Goal: Task Accomplishment & Management: Complete application form

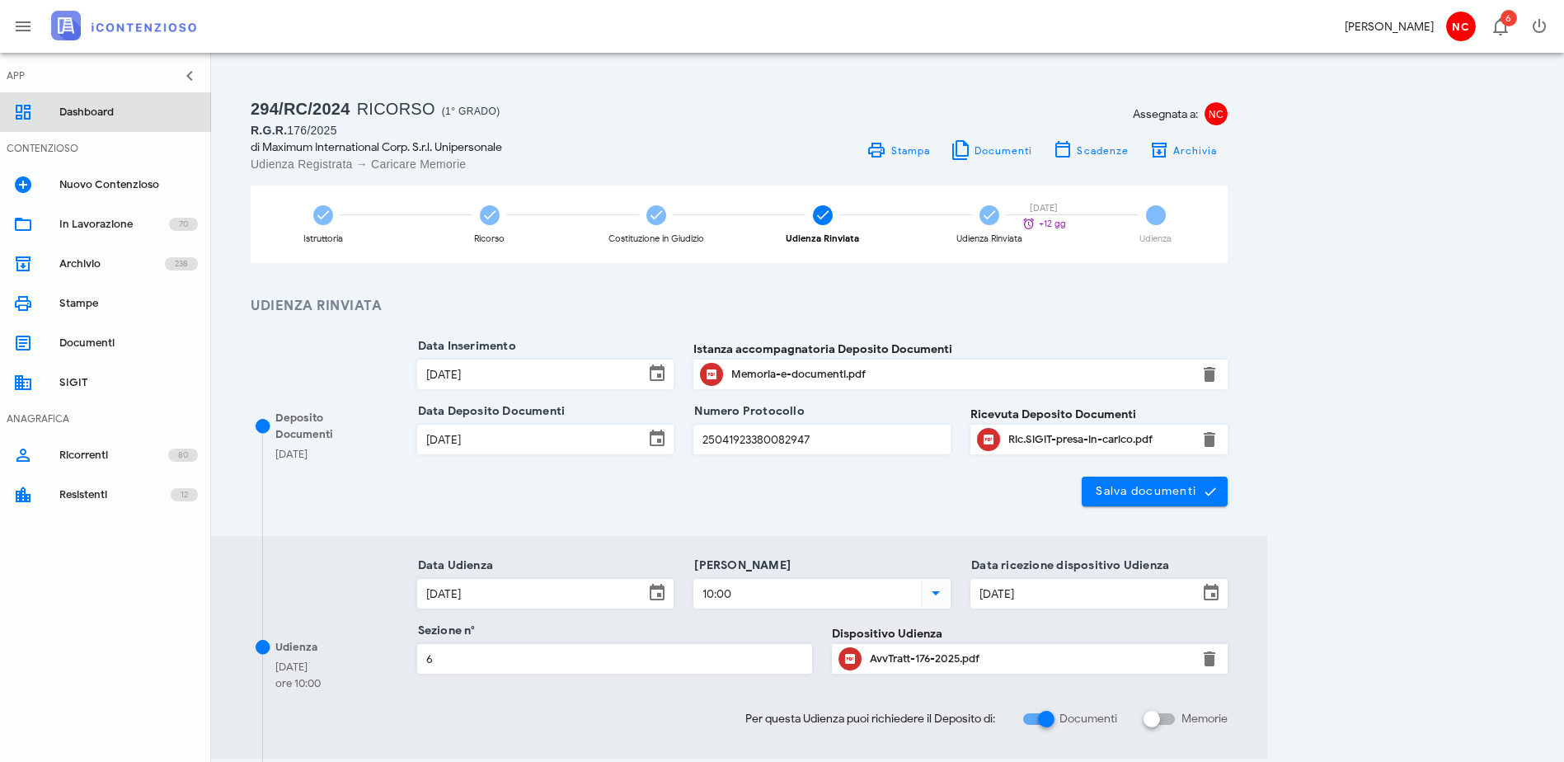
click at [96, 116] on div "Dashboard" at bounding box center [128, 112] width 139 height 13
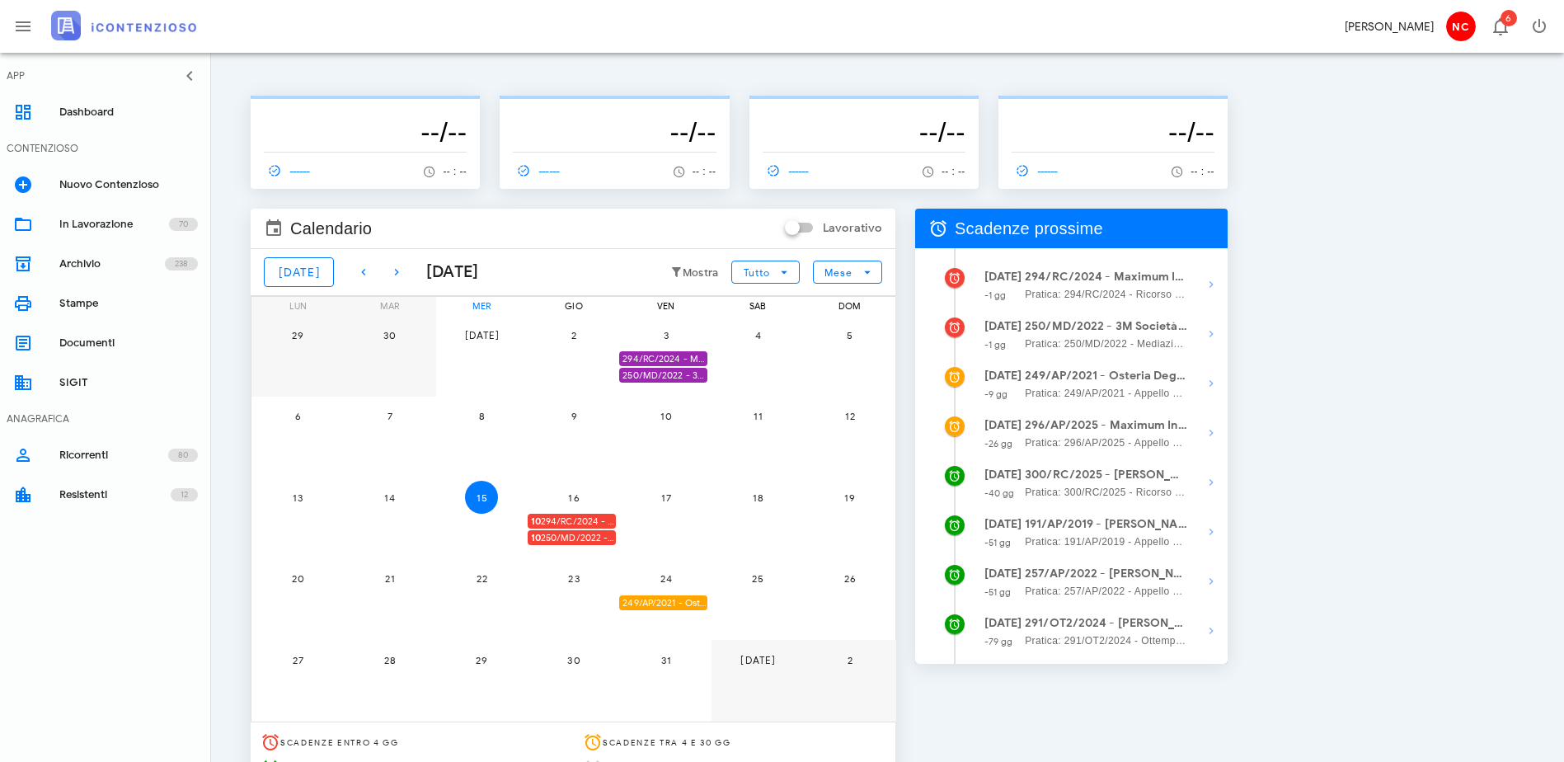
click at [616, 540] on span "10 250/MD/2022 - 3M Società Cooperativa - Presentarsi in Udienza" at bounding box center [573, 538] width 85 height 16
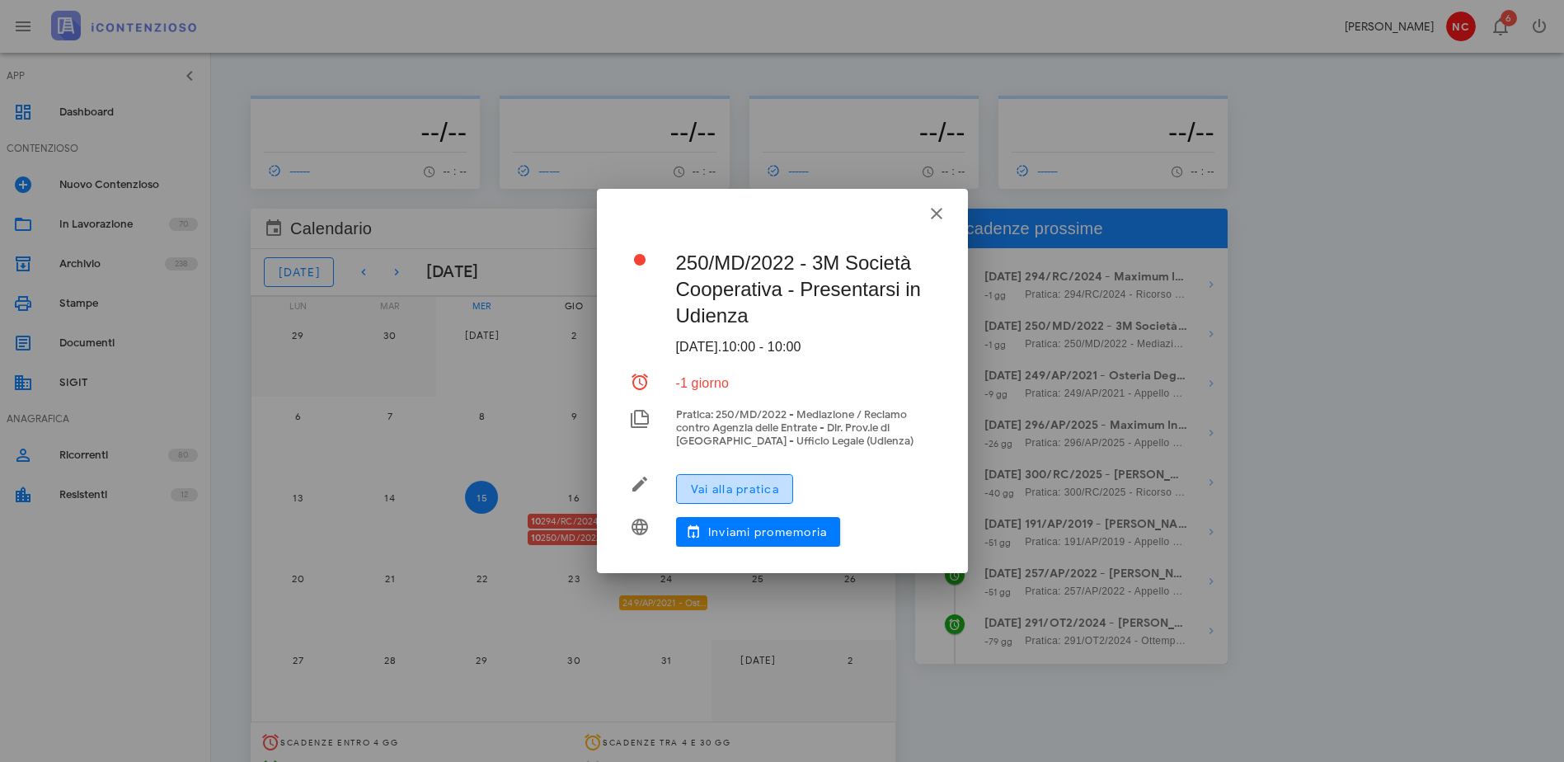
click at [719, 487] on span "Vai alla pratica" at bounding box center [734, 489] width 89 height 14
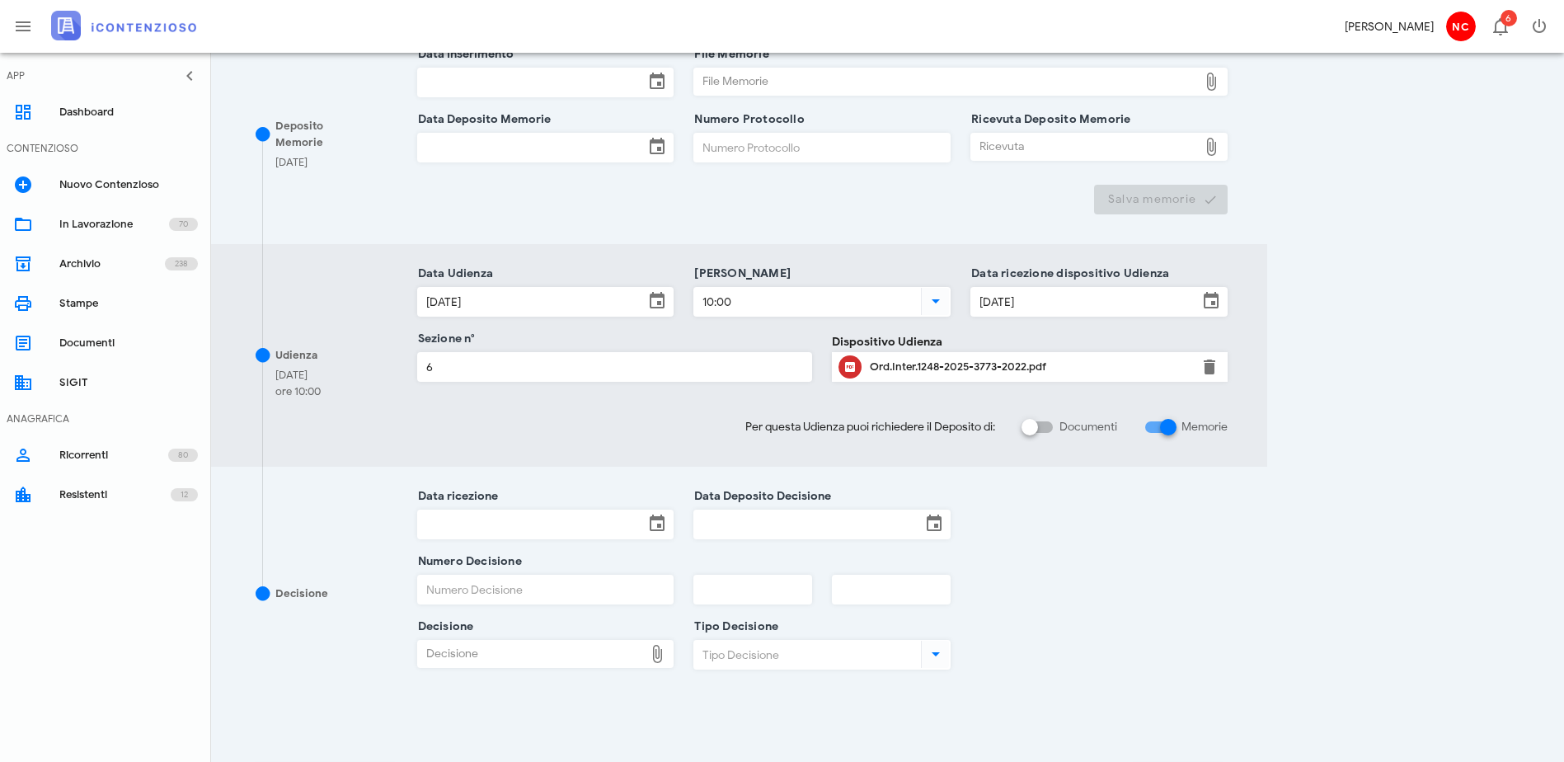
scroll to position [82, 0]
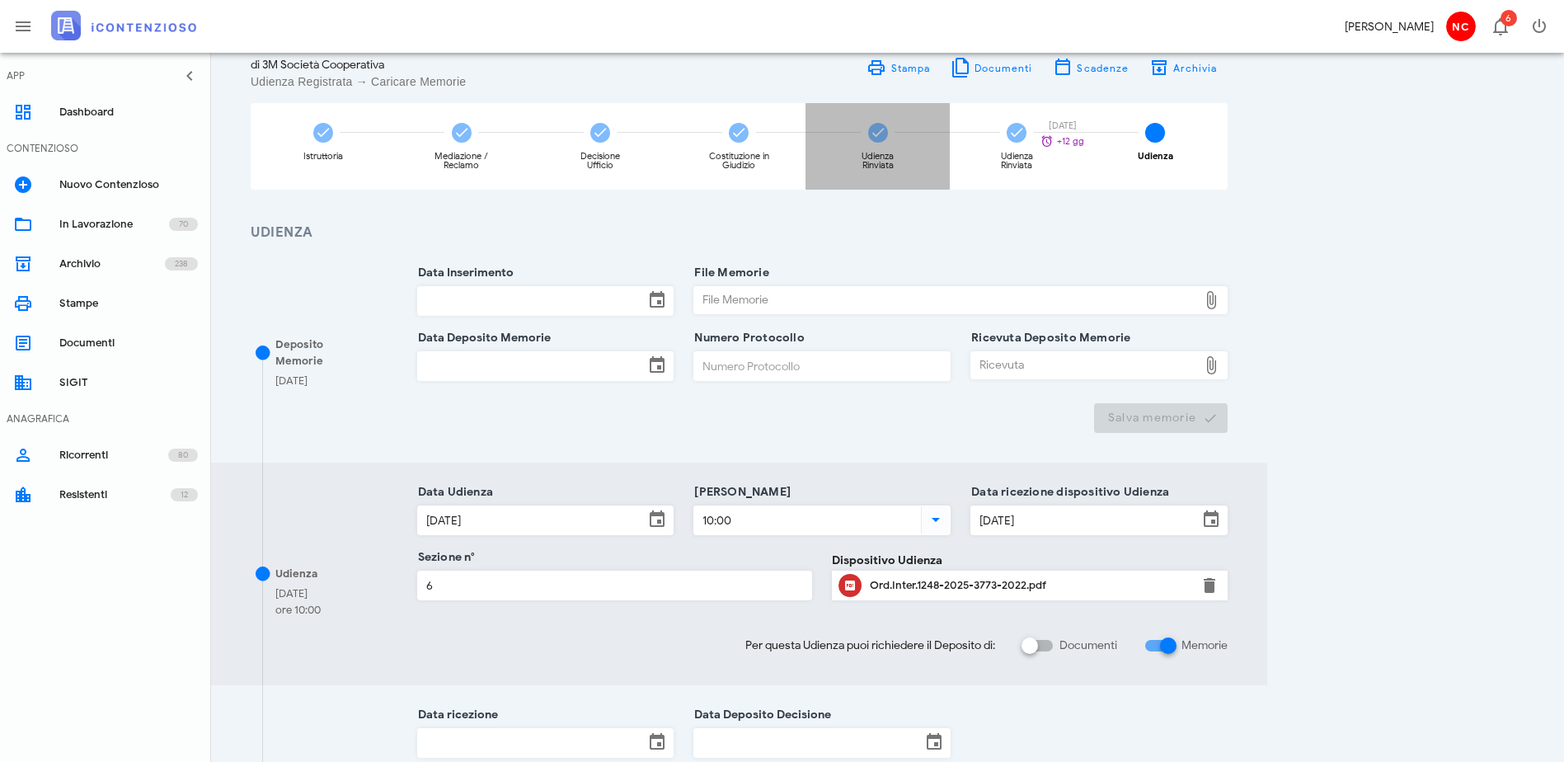
click at [886, 138] on icon at bounding box center [878, 133] width 16 height 16
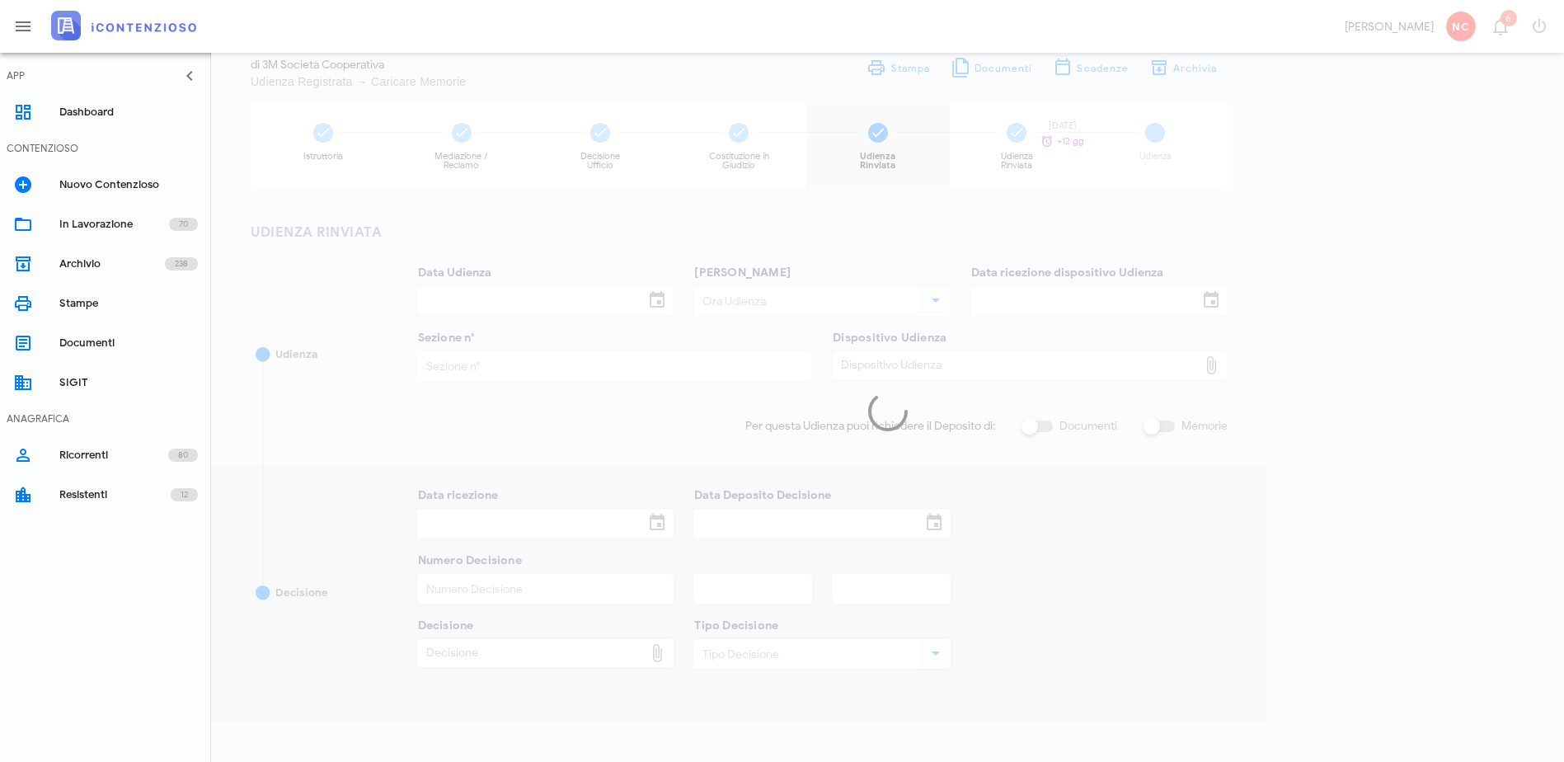
type input "[DATE]"
type input "10:00"
type input "[DATE]"
type input "6"
checkbox input "true"
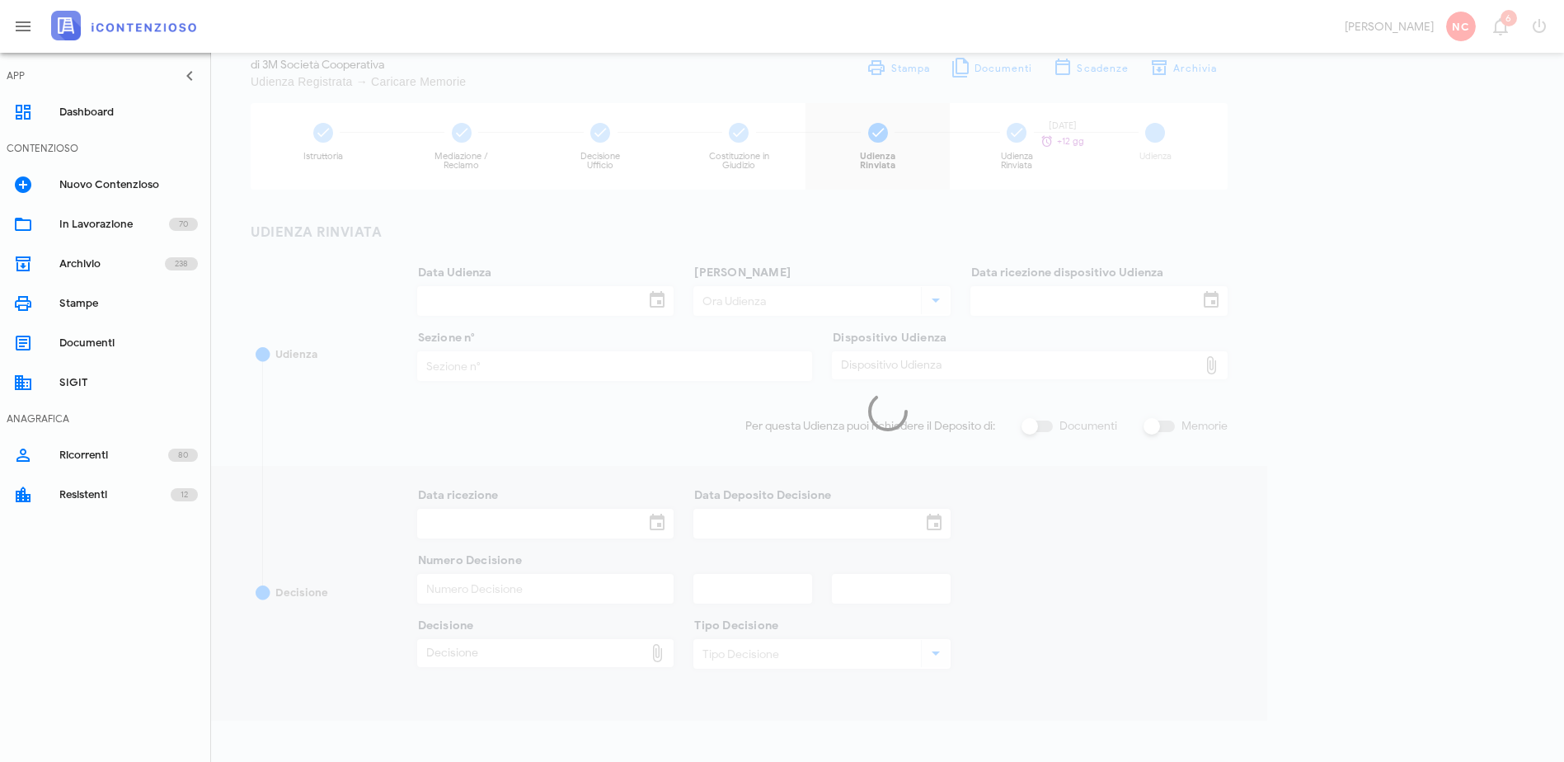
type input "16/05/2025"
type input "863"
type input "2025"
type input "Ordinanza di rinvio udienza"
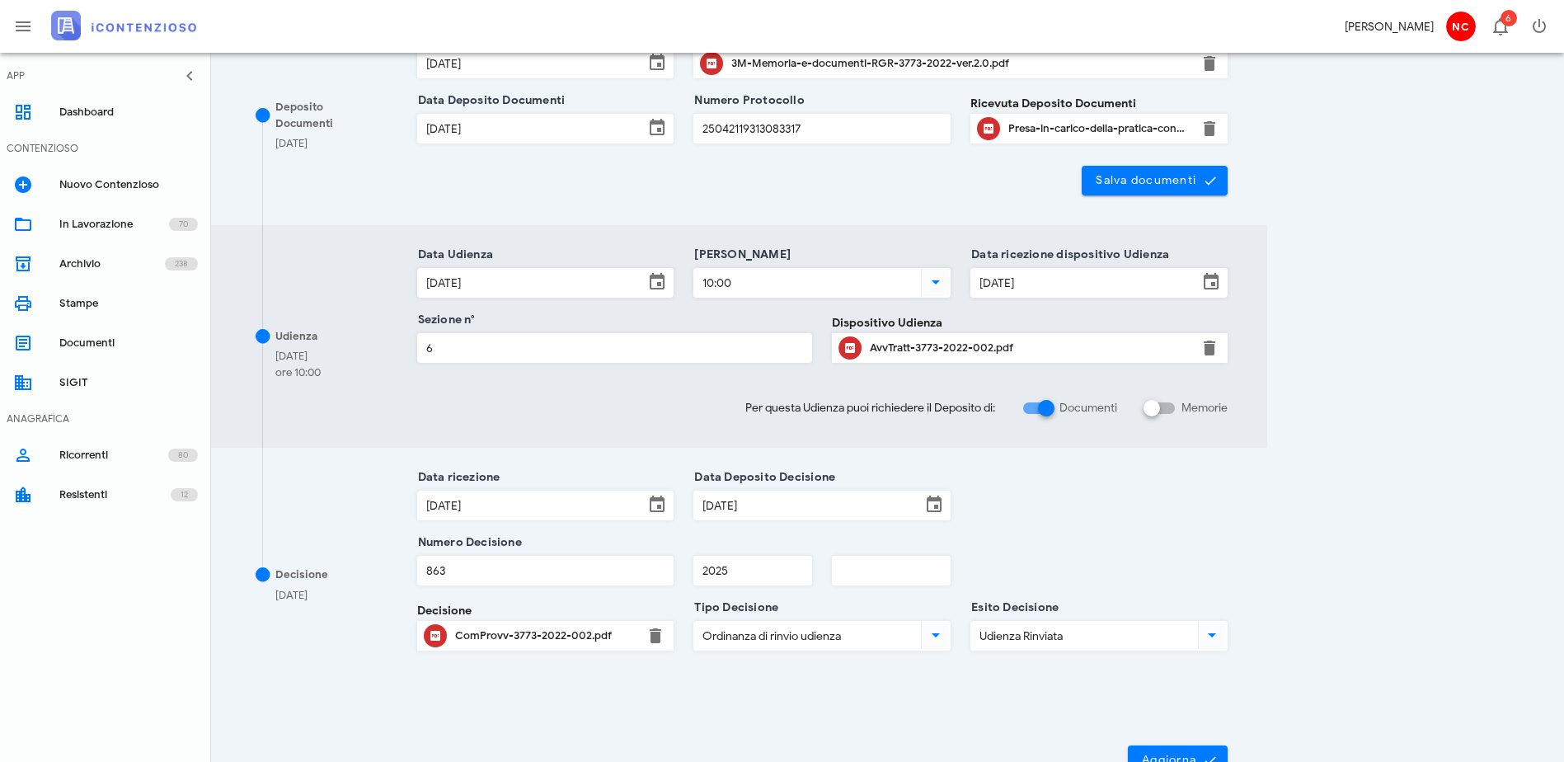
scroll to position [330, 0]
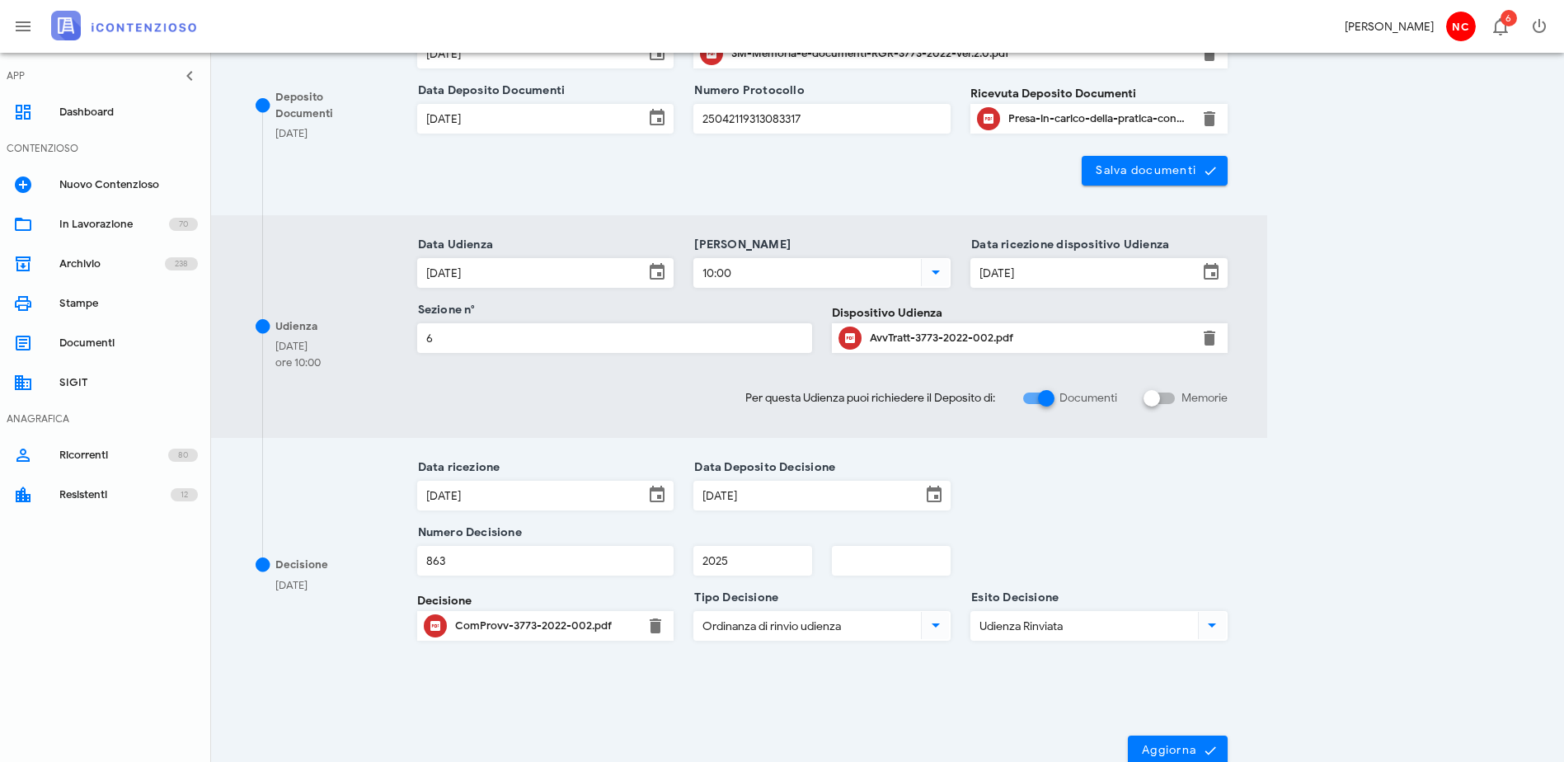
click at [578, 627] on div "ComProvv-3773-2022-002.pdf" at bounding box center [545, 625] width 181 height 13
click at [100, 120] on div "Dashboard" at bounding box center [128, 112] width 139 height 26
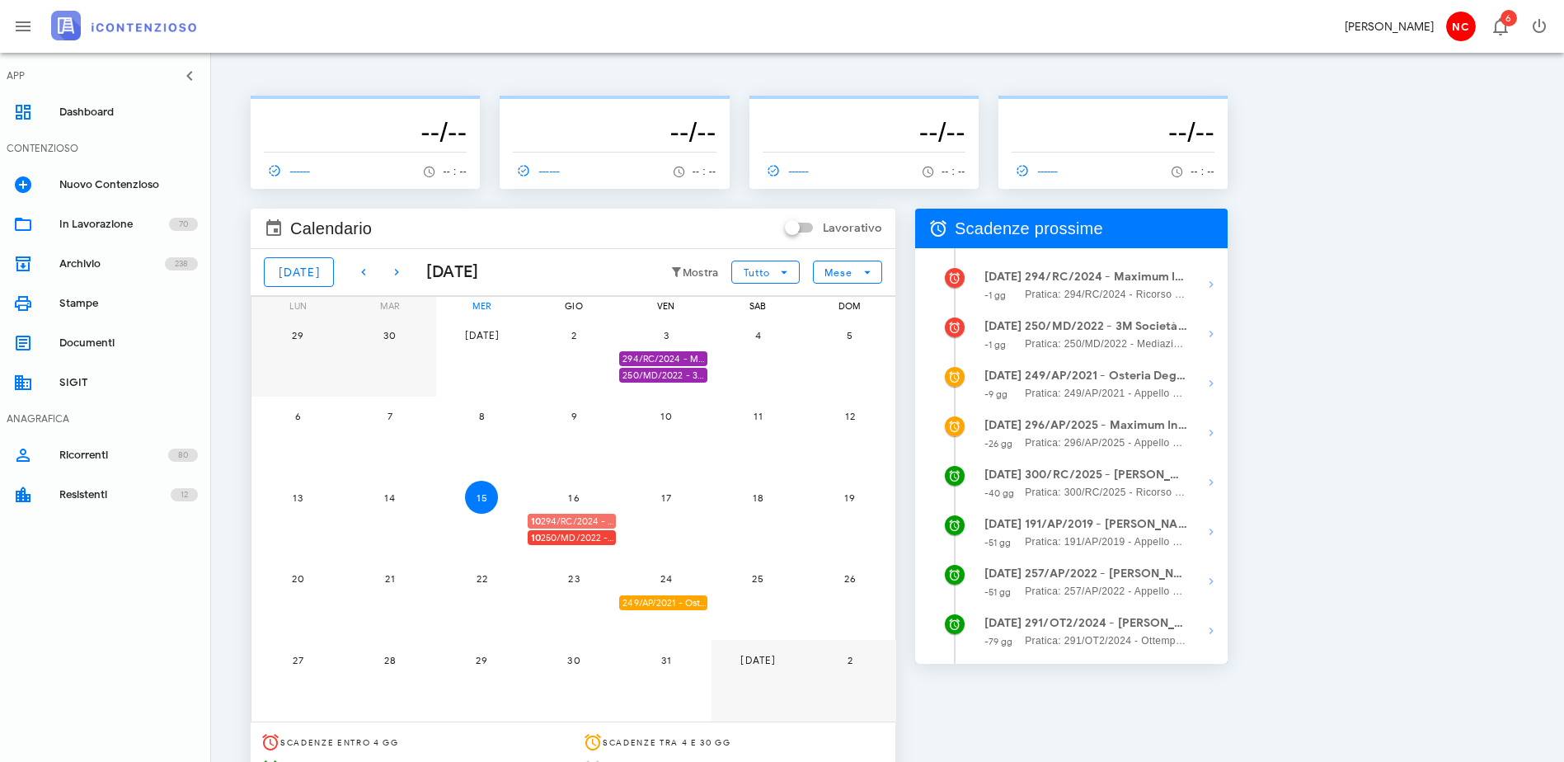
click at [616, 518] on span "10 294/RC/2024 - Maximum International Corp. S.r.l. Unipersonale - Presentarsi …" at bounding box center [573, 522] width 85 height 16
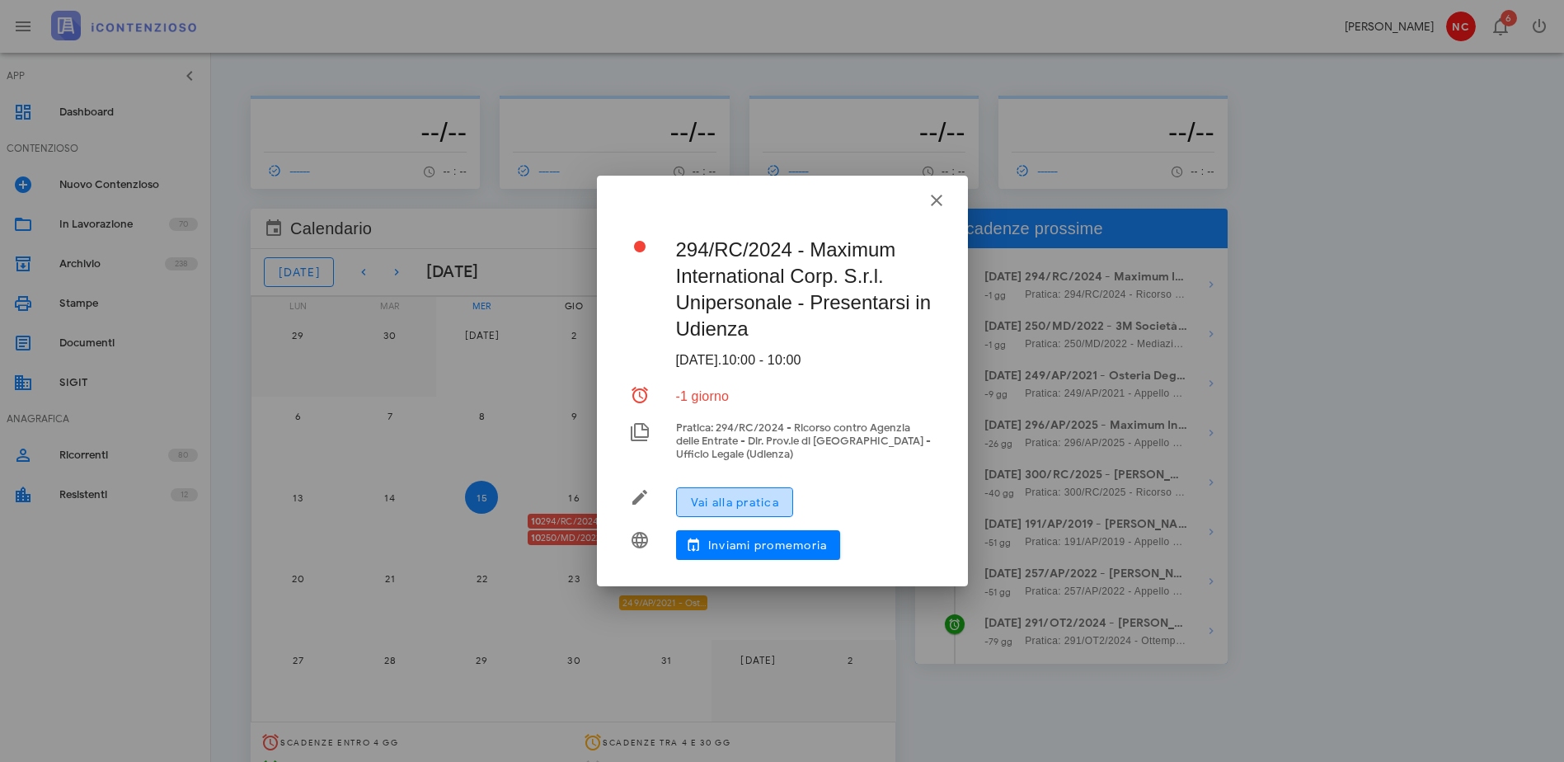
click at [733, 502] on span "Vai alla pratica" at bounding box center [734, 503] width 89 height 14
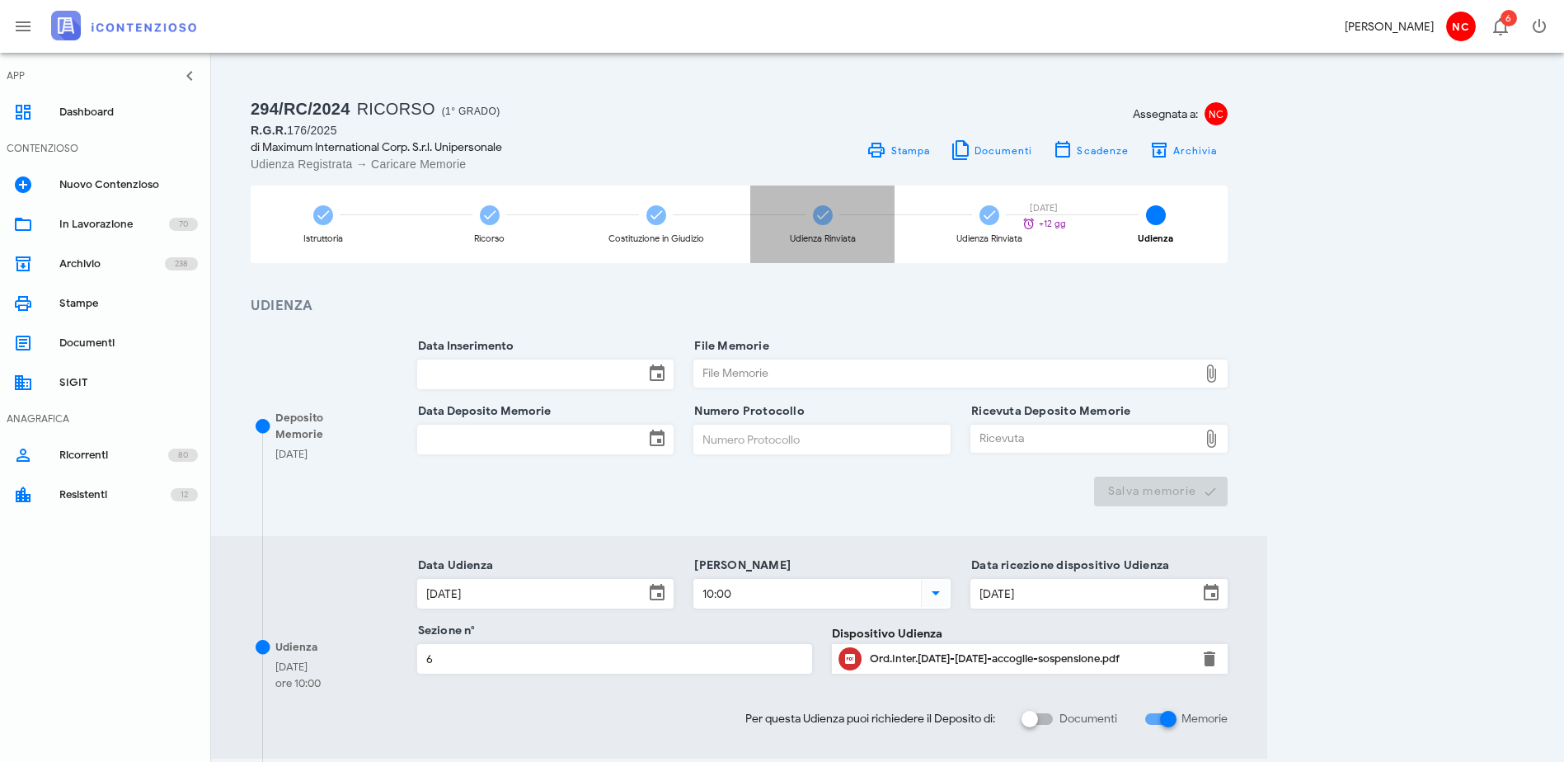
click at [895, 227] on div "Udienza Rinviata" at bounding box center [822, 225] width 144 height 78
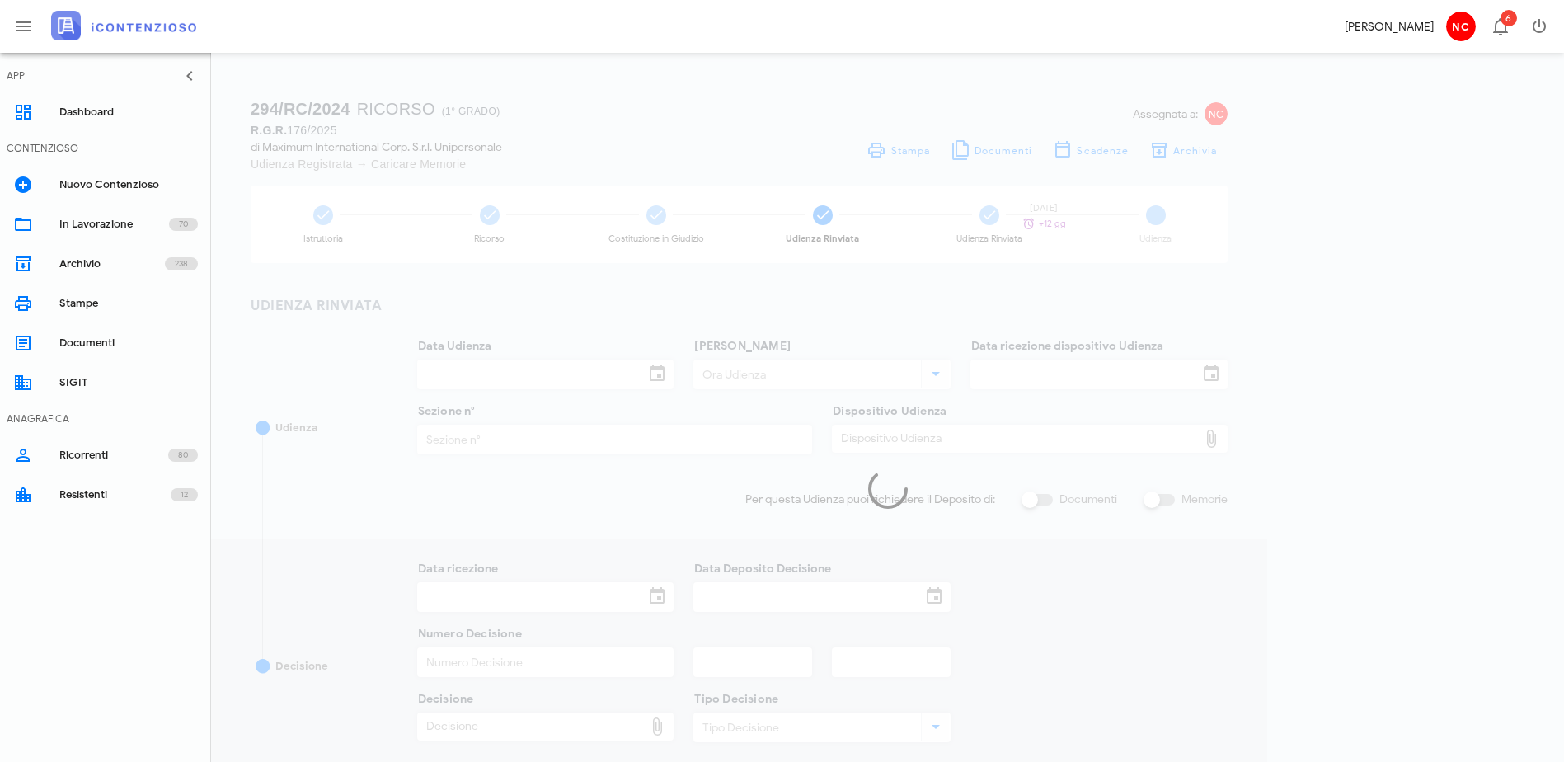
type input "[DATE]"
type input "10:00"
type input "27/03/2025"
type input "6"
checkbox input "true"
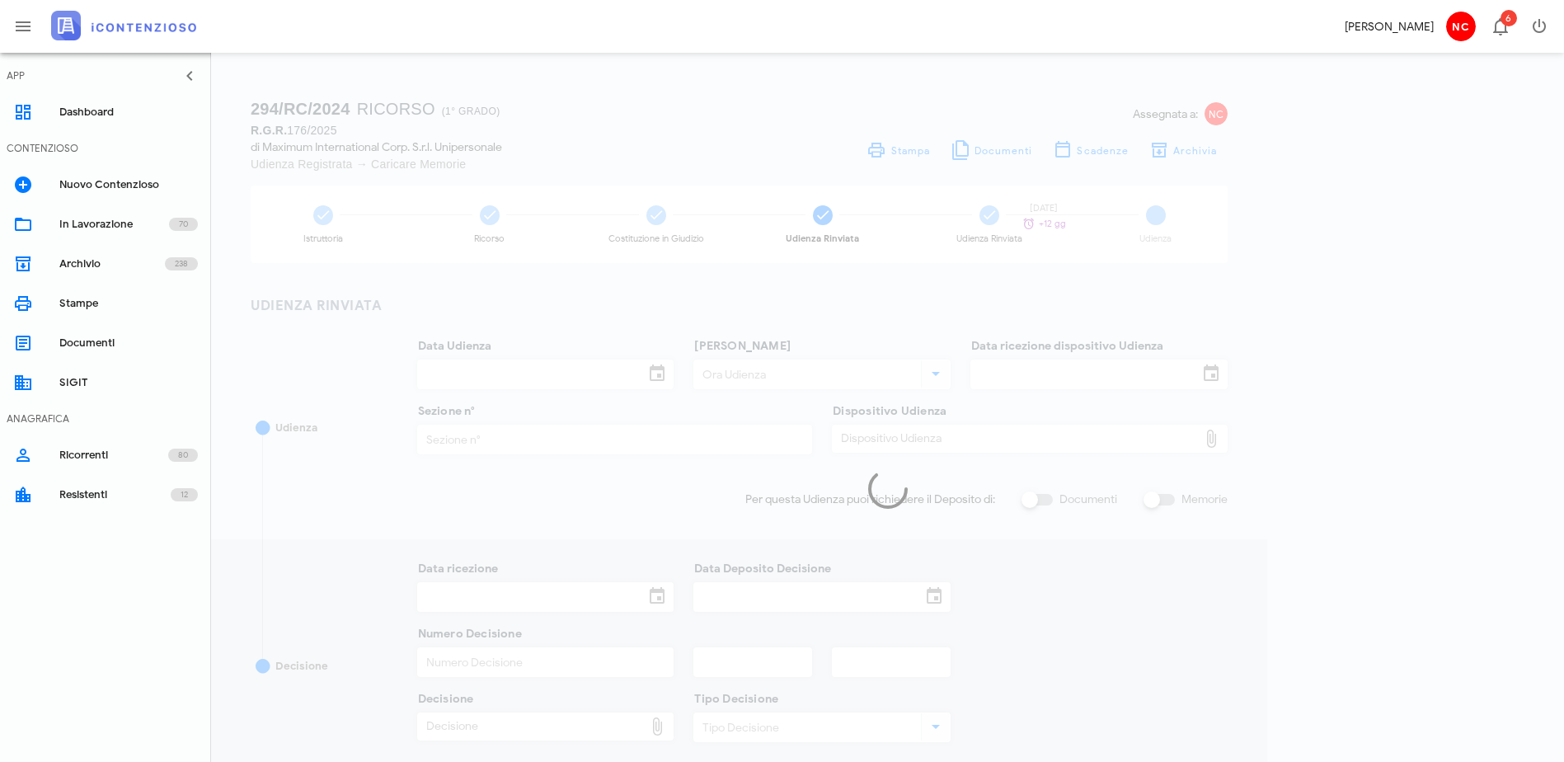
type input "16/05/2025"
type input "864"
type input "2025"
type input "Ordinanza di rinvio udienza"
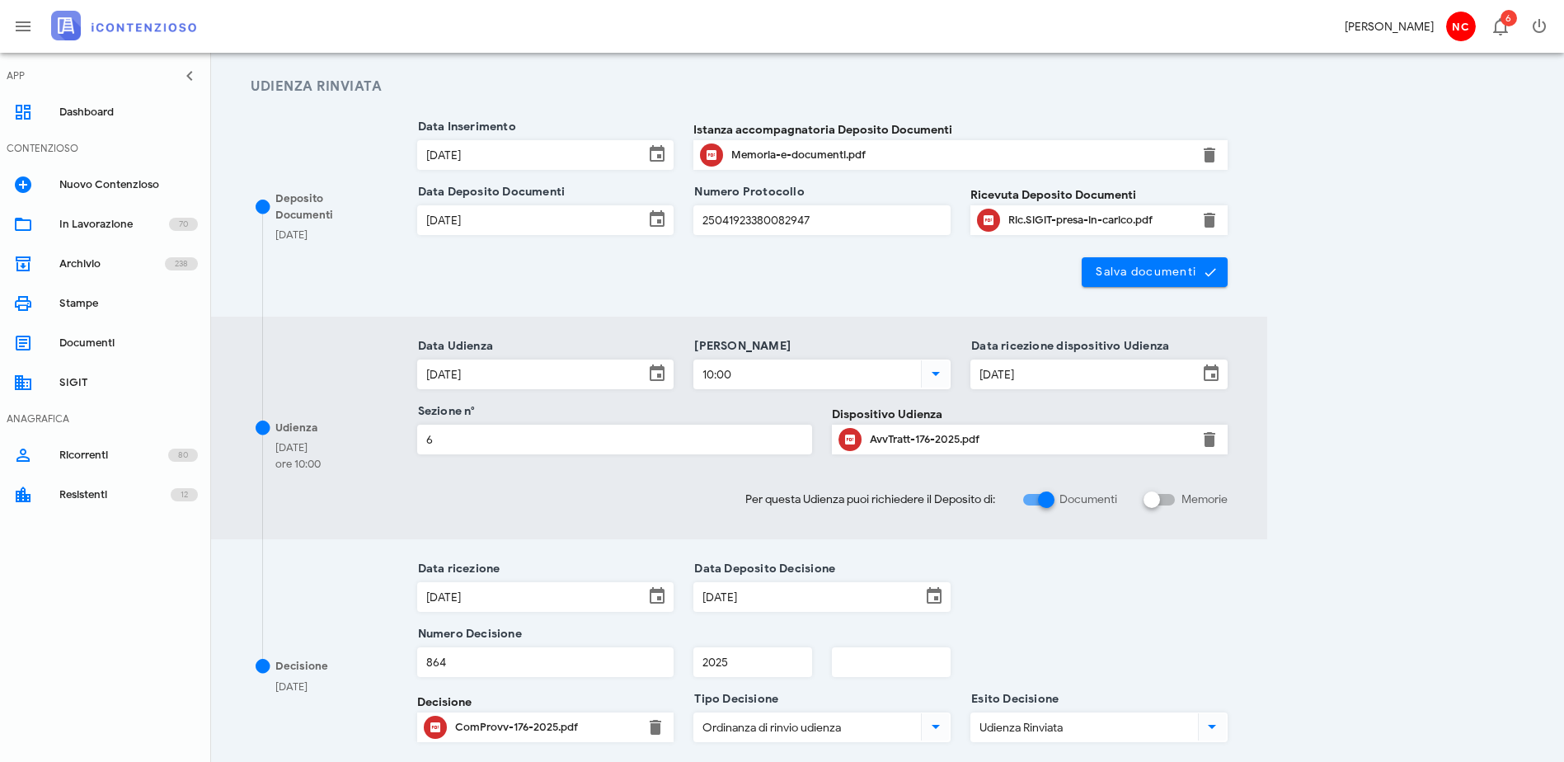
scroll to position [247, 0]
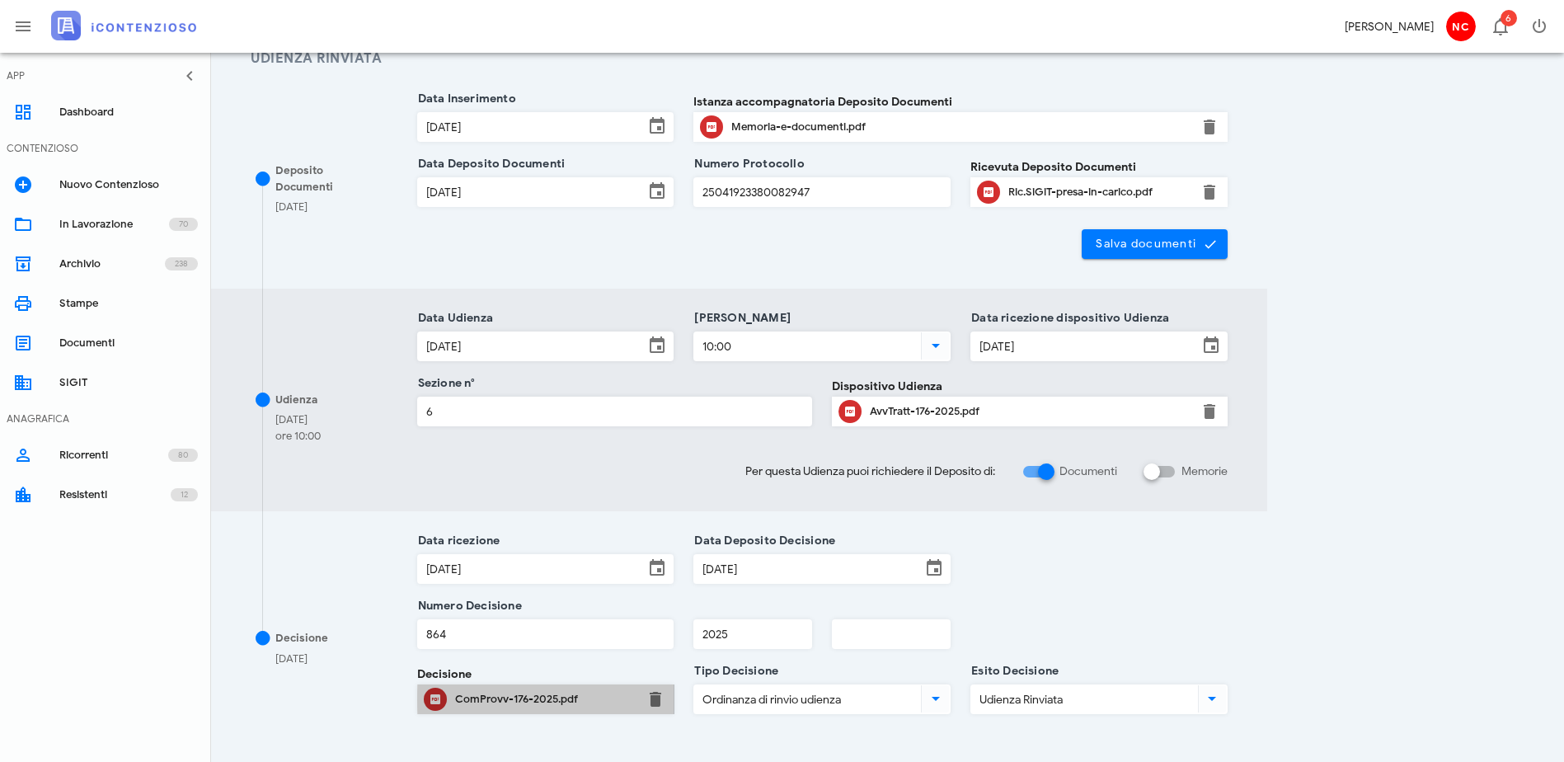
click at [585, 693] on div "ComProvv-176-2025.pdf" at bounding box center [545, 699] width 181 height 13
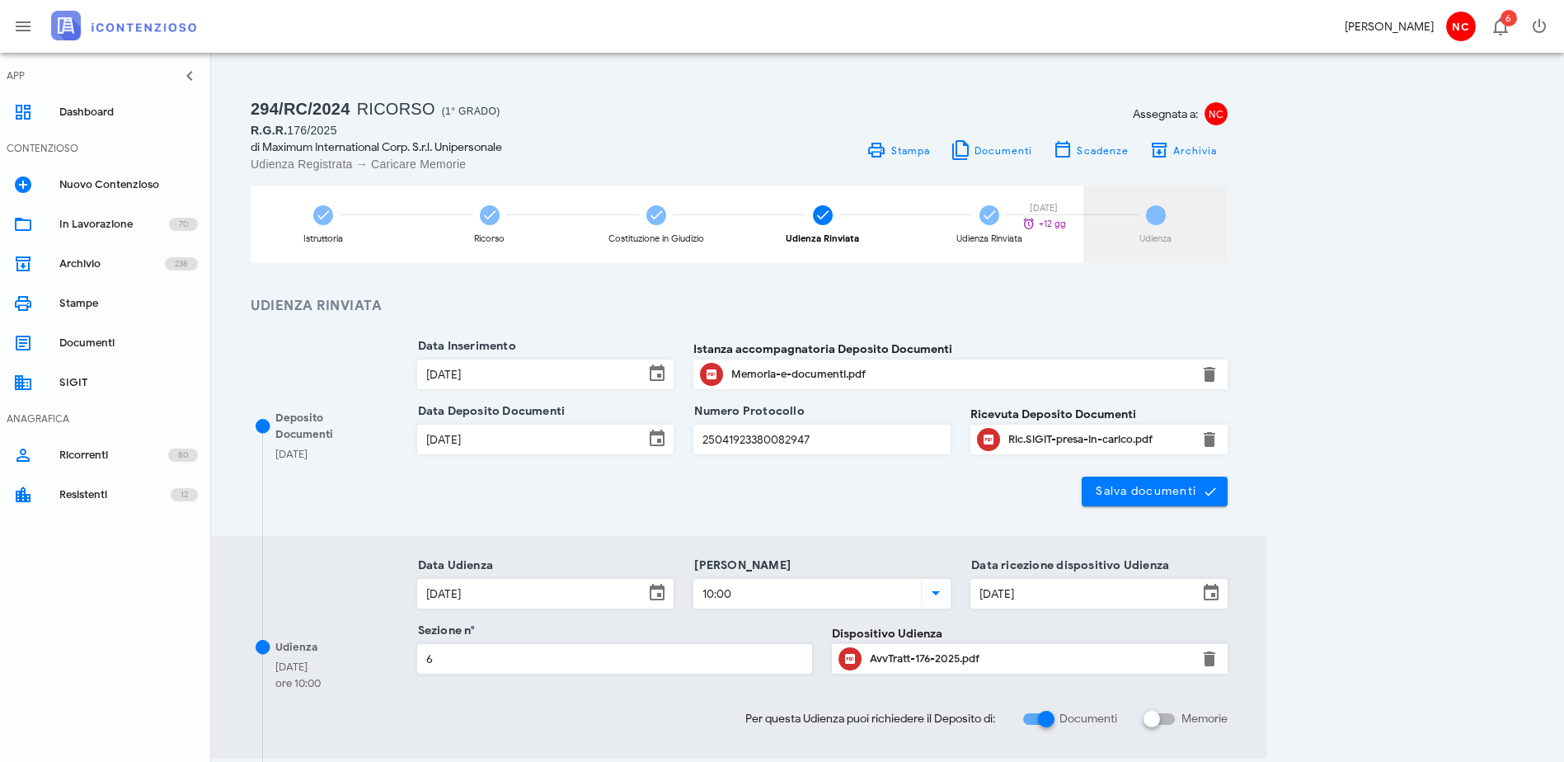
click at [1228, 226] on div "6 Udienza 03/10/2025 +12 gg" at bounding box center [1155, 225] width 144 height 78
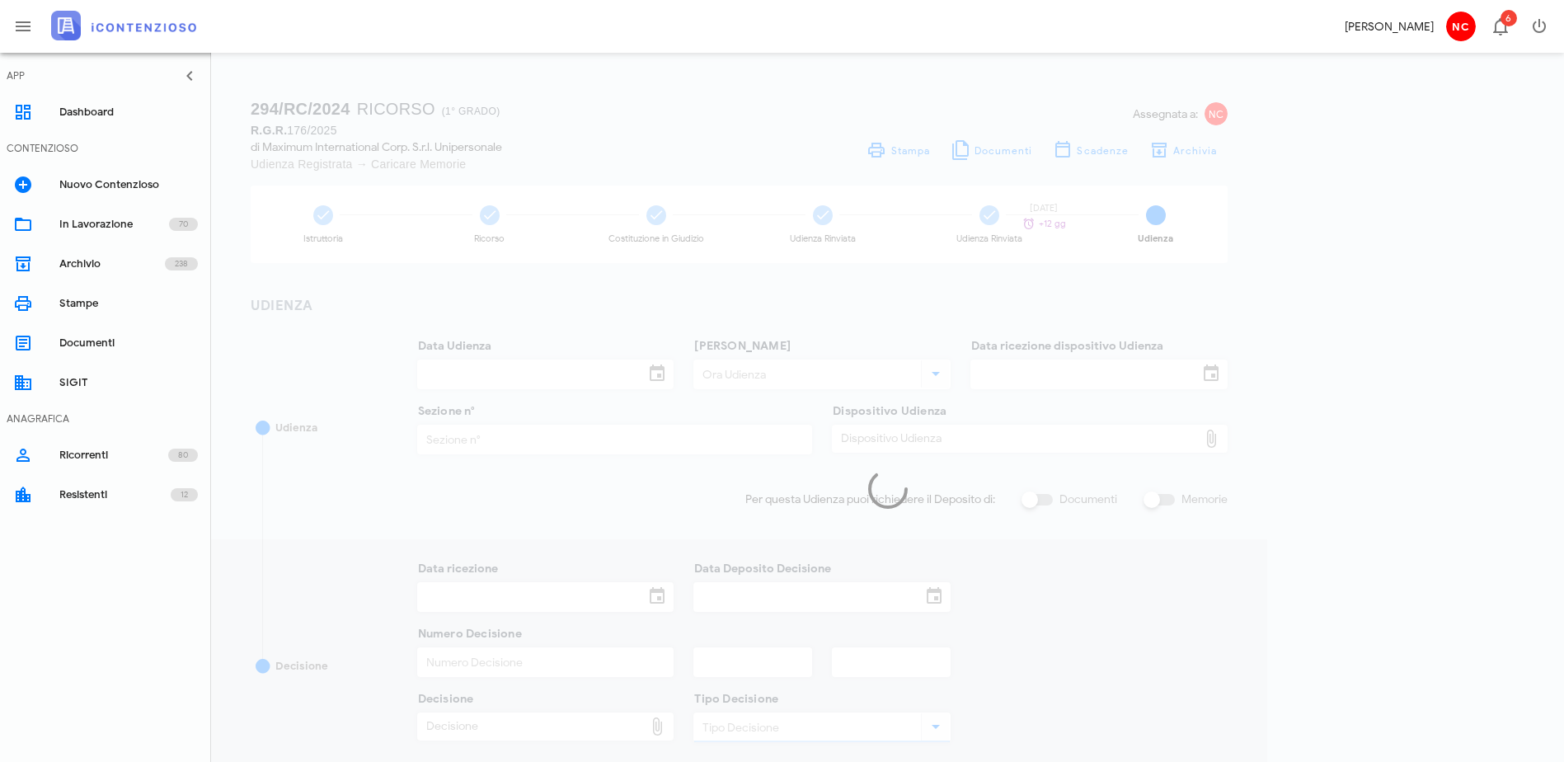
type input "[DATE]"
type input "10:00"
type input "[DATE]"
type input "6"
checkbox input "true"
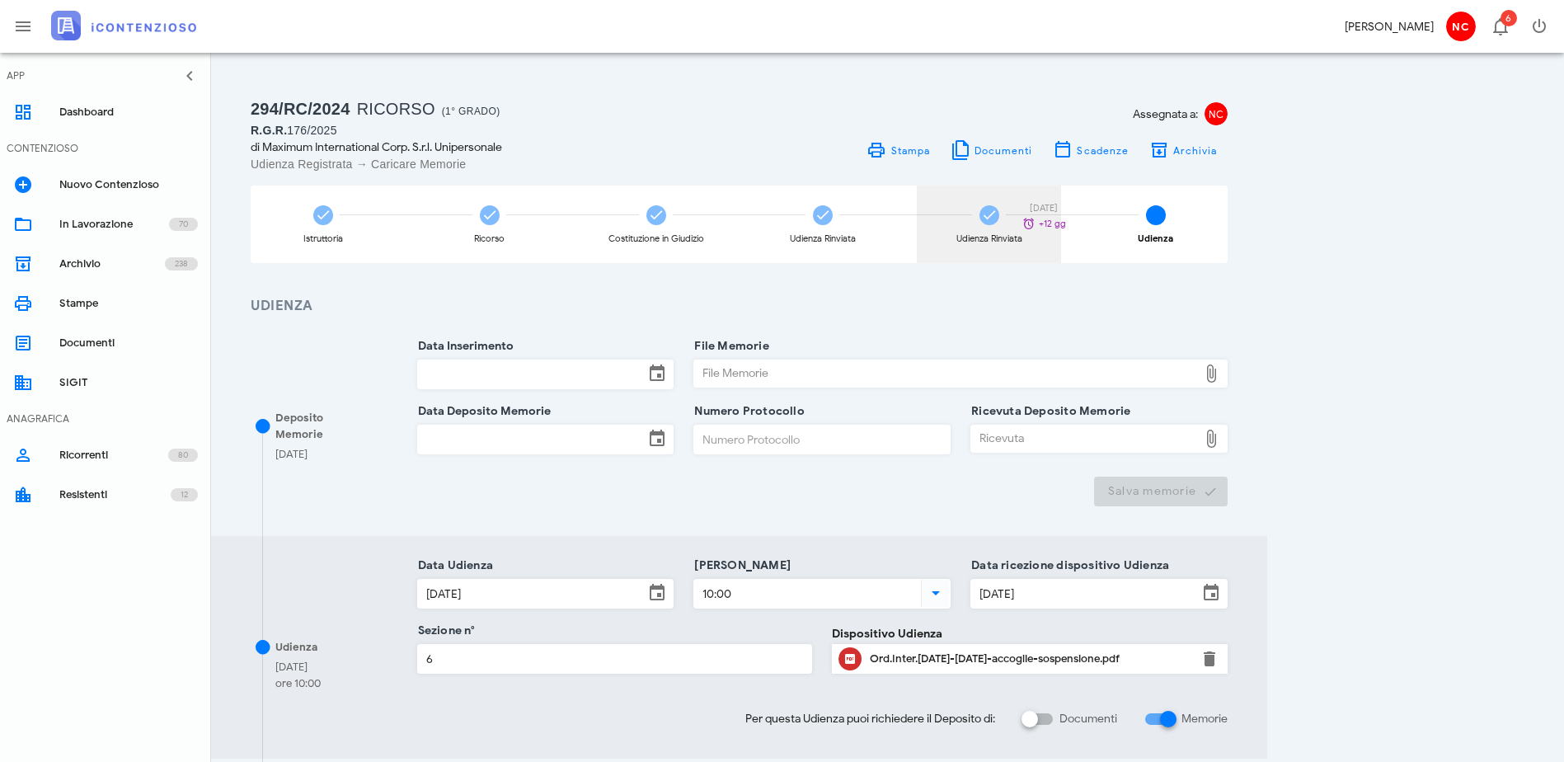
click at [1061, 226] on div "Udienza Rinviata" at bounding box center [989, 225] width 144 height 78
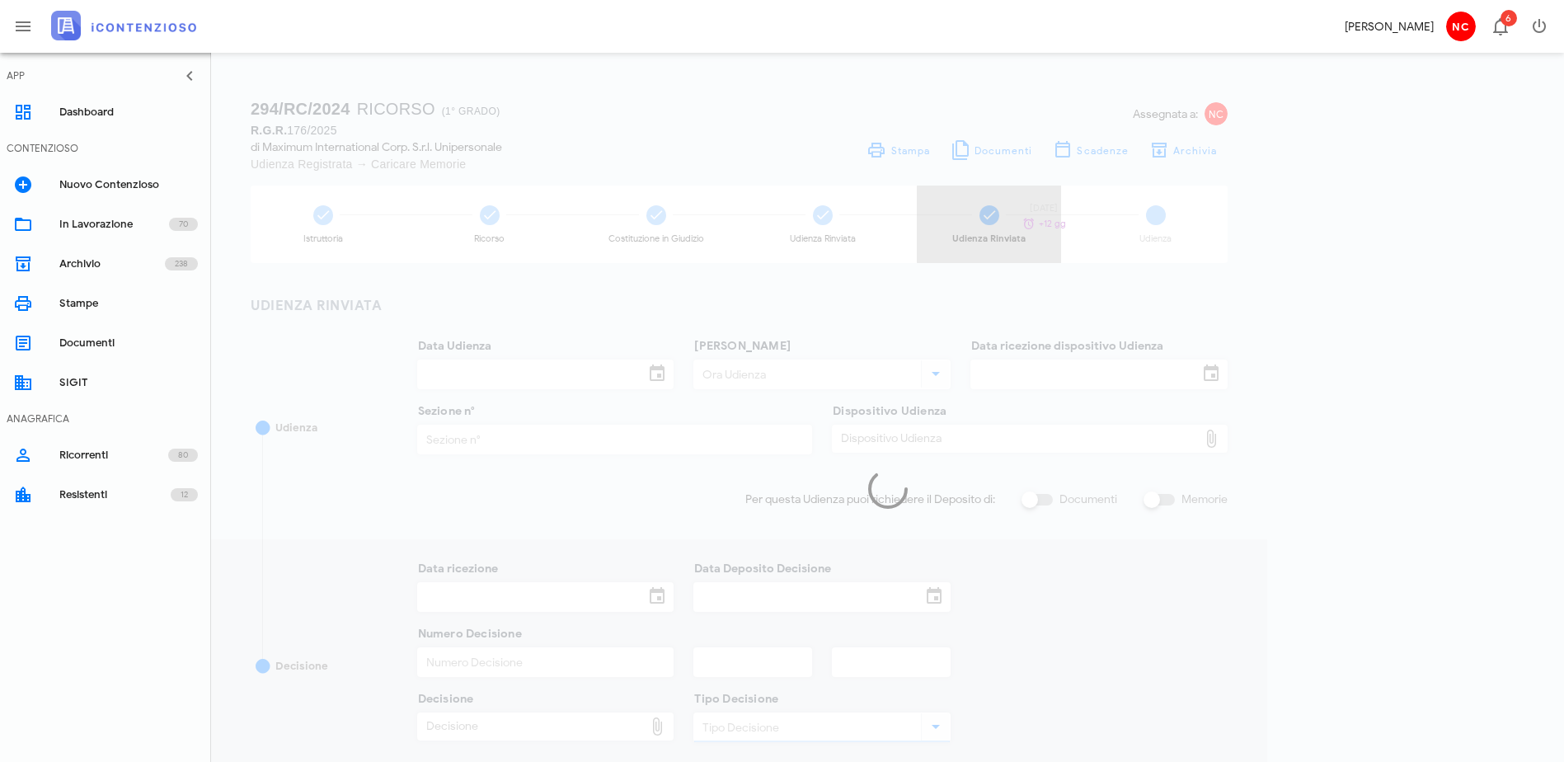
type input "10/07/2025"
type input "10:00"
type input "27/05/2025"
type input "6"
type input "[DATE]"
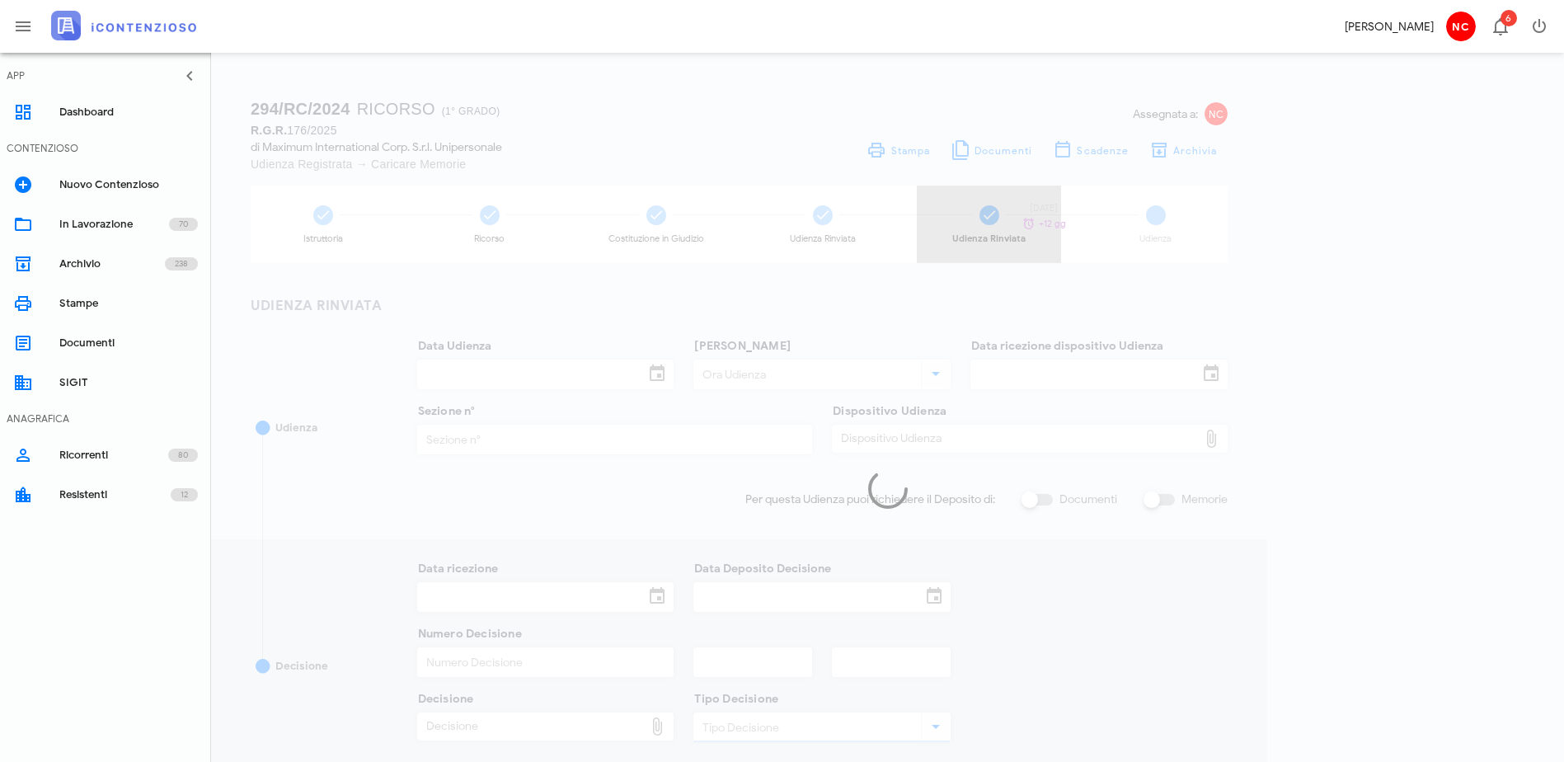
type input "[DATE]"
type input "1249"
type input "2025"
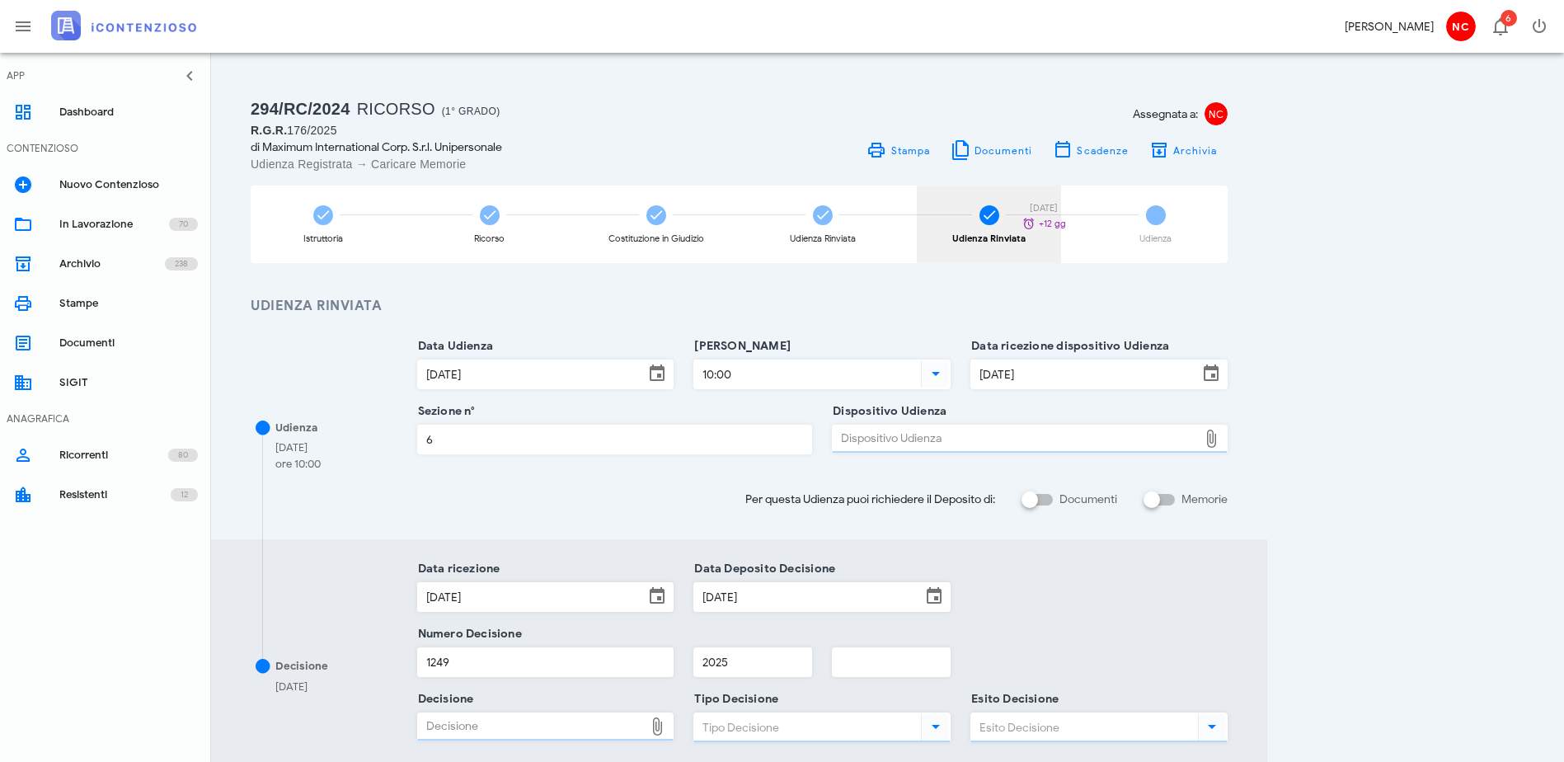
type input "Udienza Rinviata"
type input "Ordinanza di rinvio udienza"
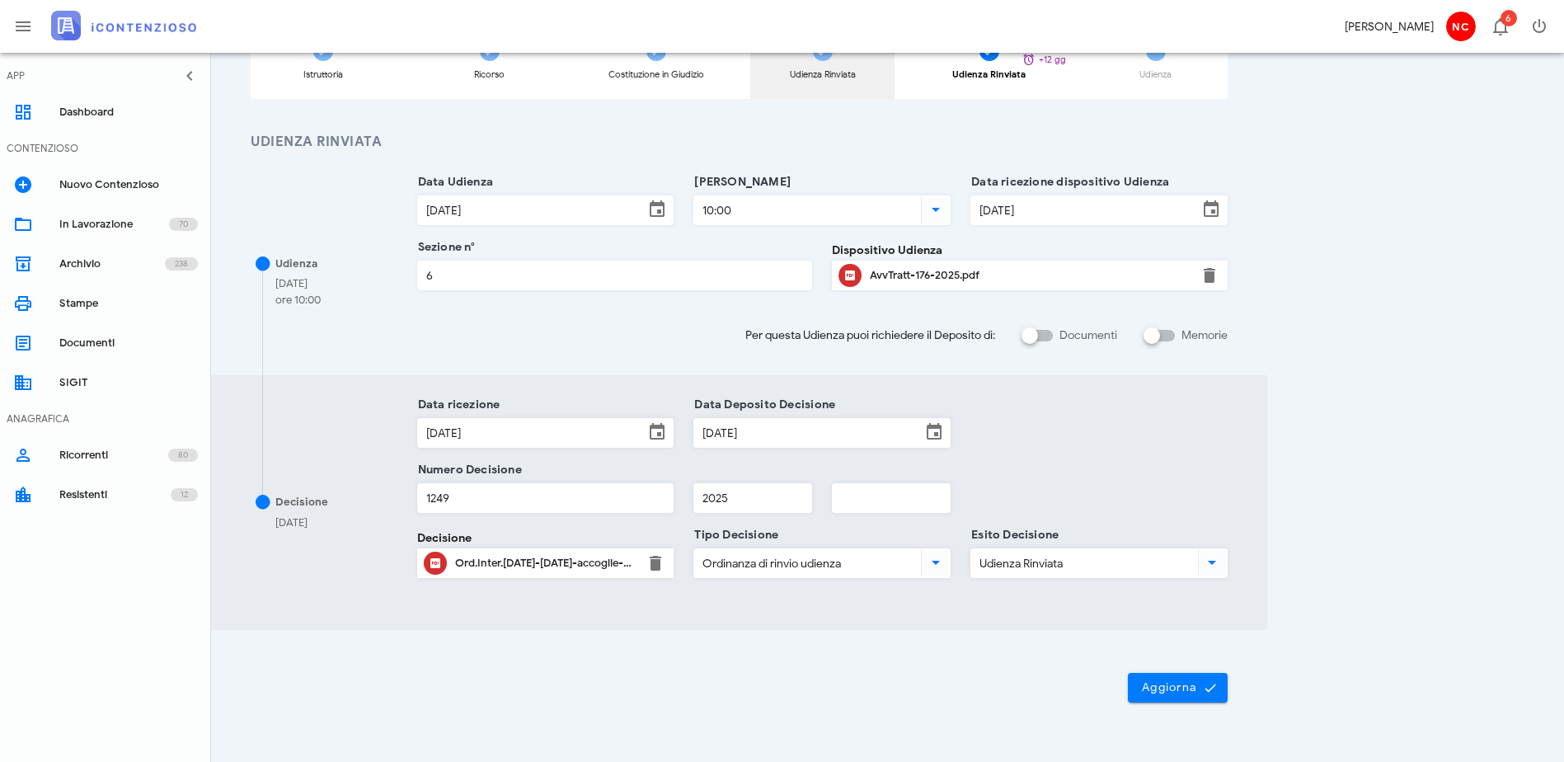
scroll to position [165, 0]
click at [1228, 674] on button "Aggiorna" at bounding box center [1178, 687] width 100 height 30
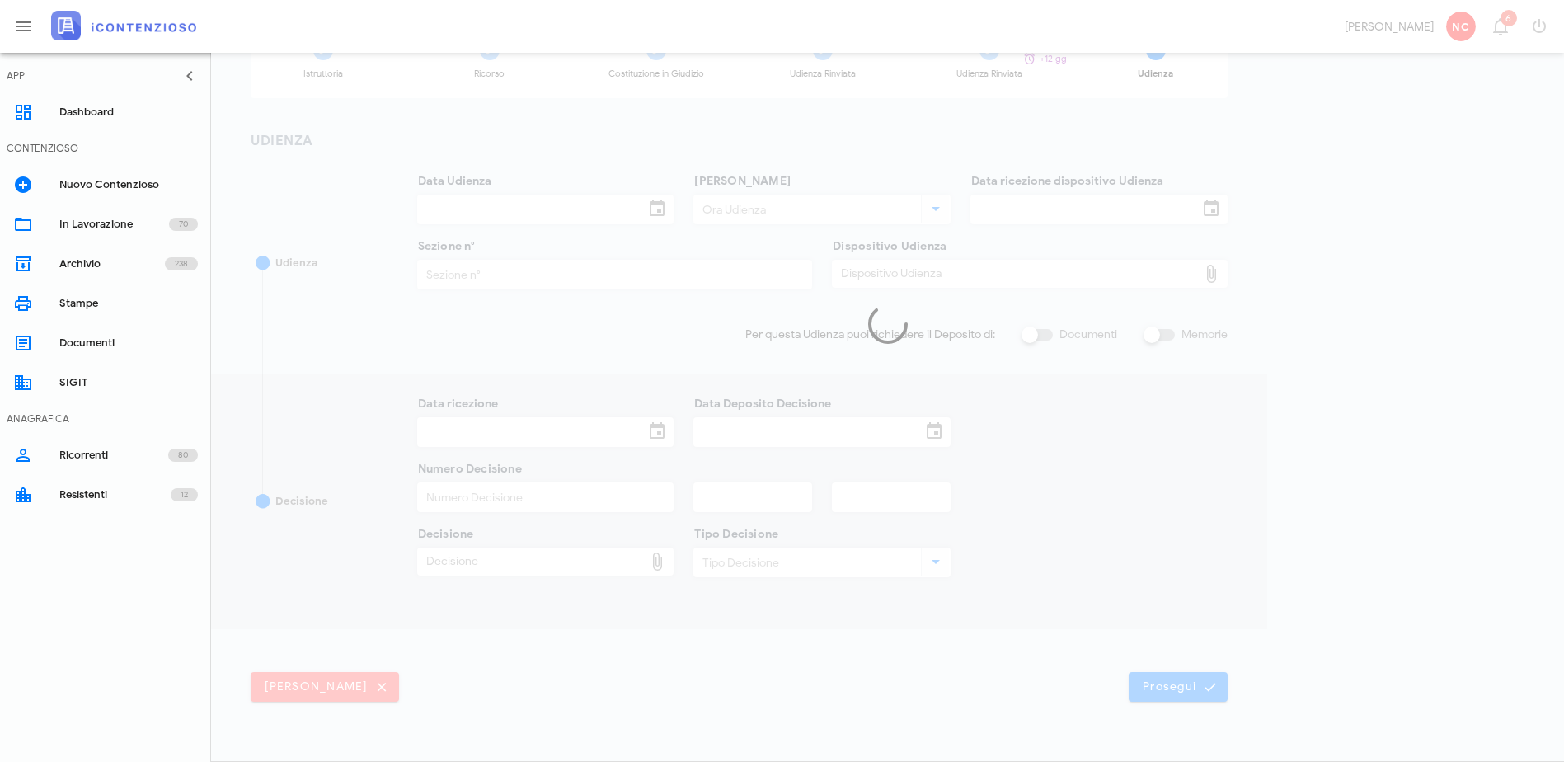
type input "[DATE]"
type input "10:00"
type input "[DATE]"
type input "6"
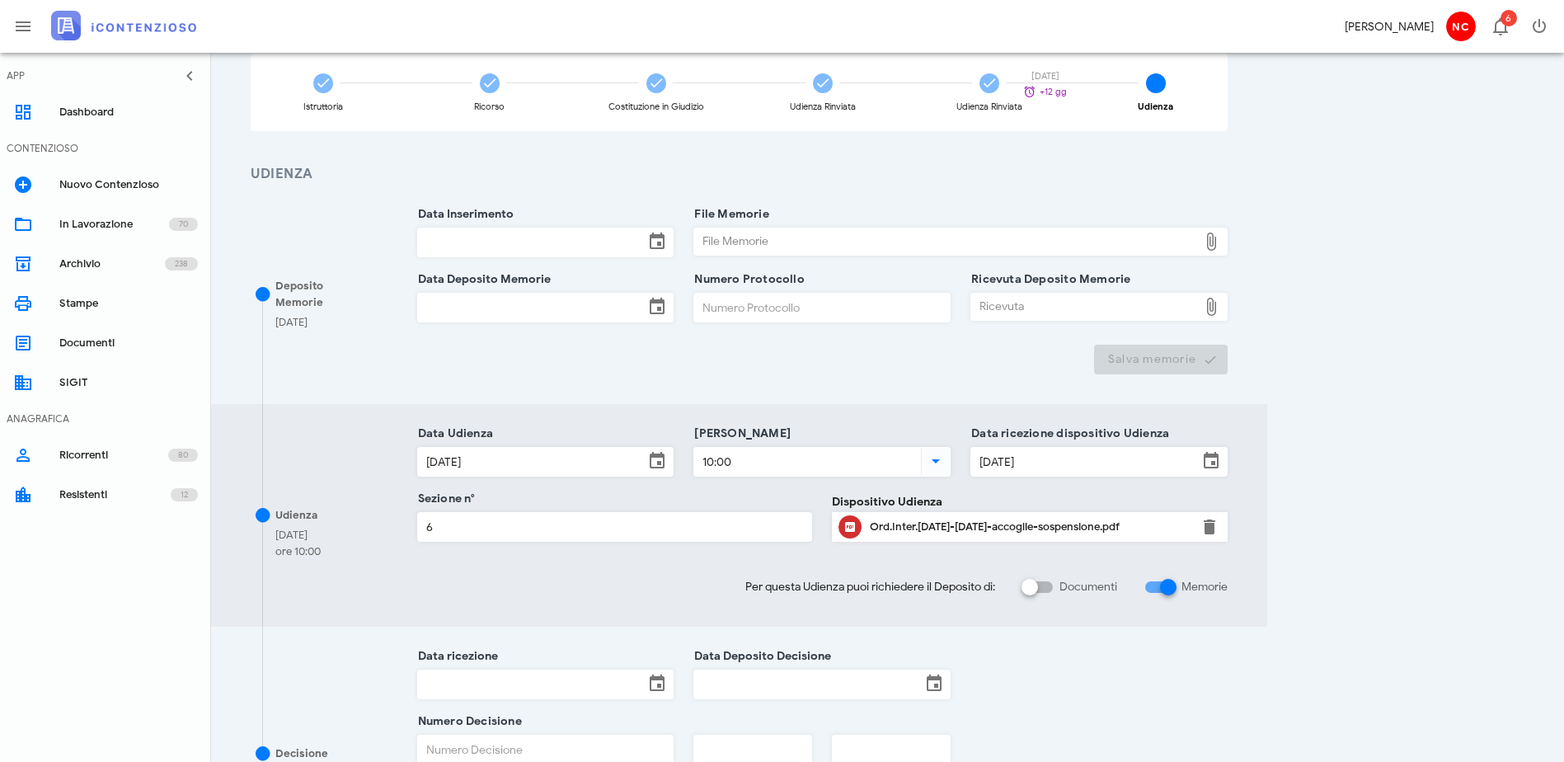
scroll to position [330, 0]
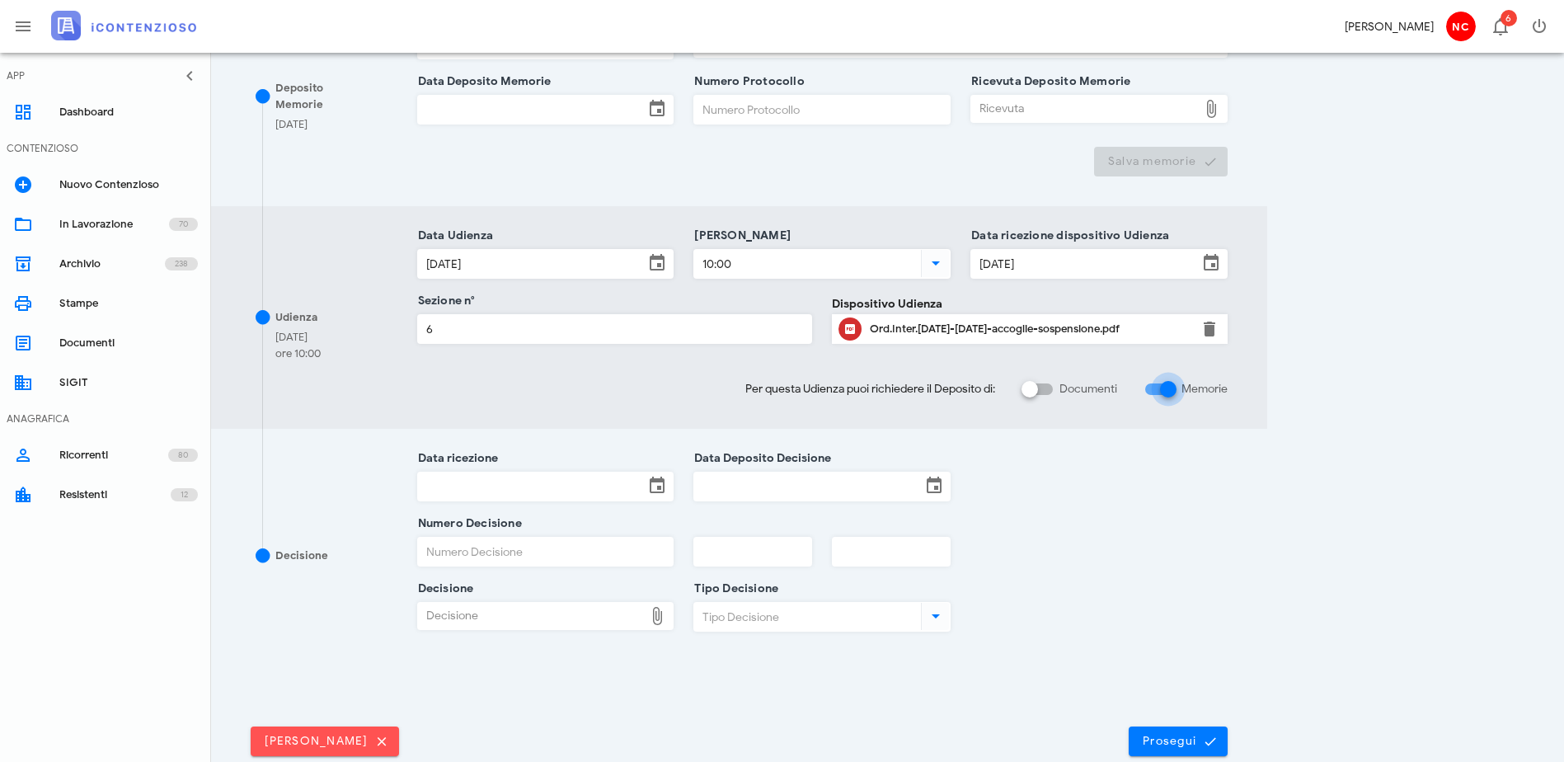
click at [1182, 392] on div at bounding box center [1168, 389] width 28 height 28
checkbox input "false"
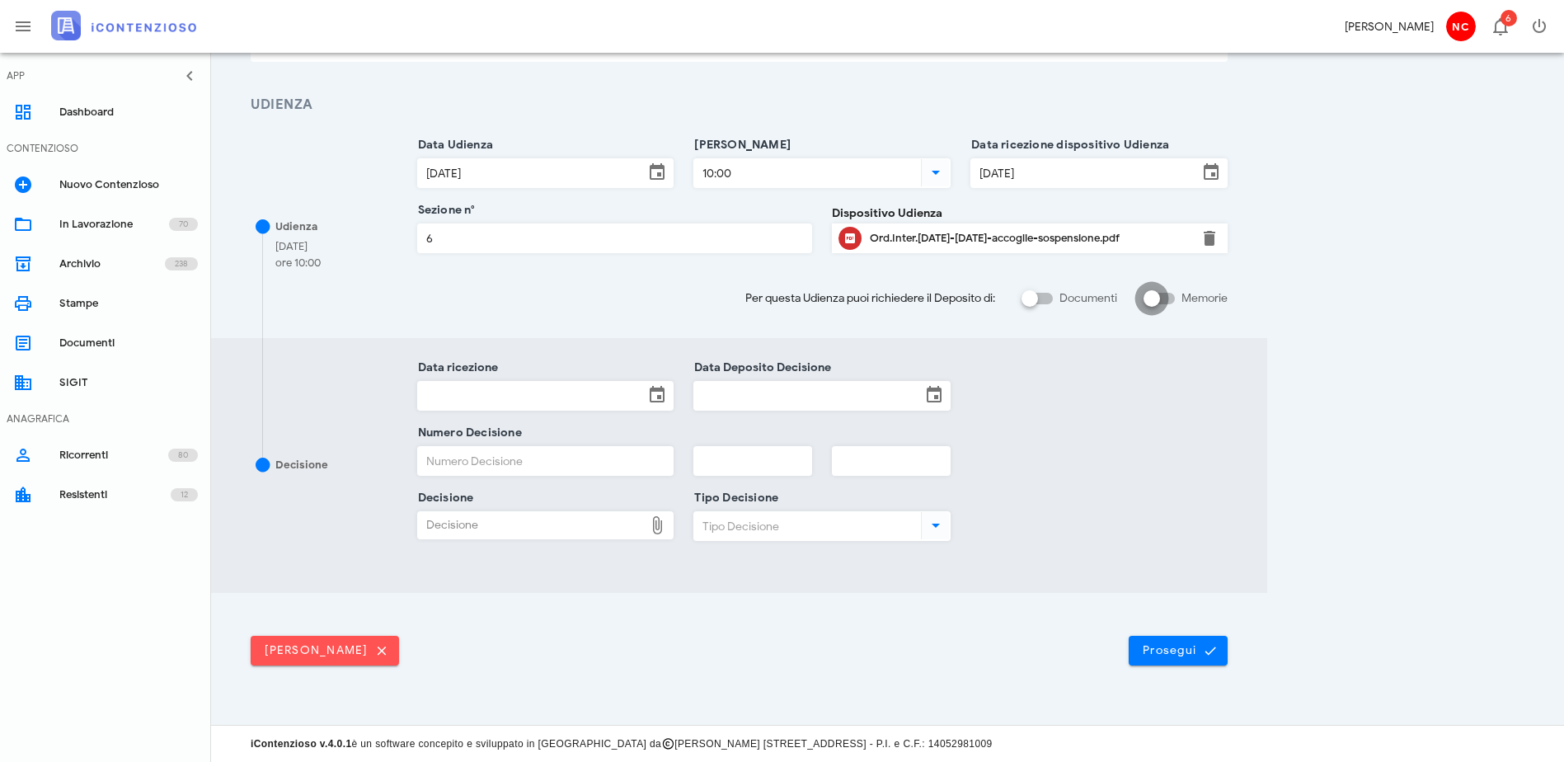
scroll to position [201, 0]
drag, startPoint x: 1472, startPoint y: 651, endPoint x: 1447, endPoint y: 620, distance: 39.9
click at [1215, 649] on span "Prosegui" at bounding box center [1178, 650] width 73 height 15
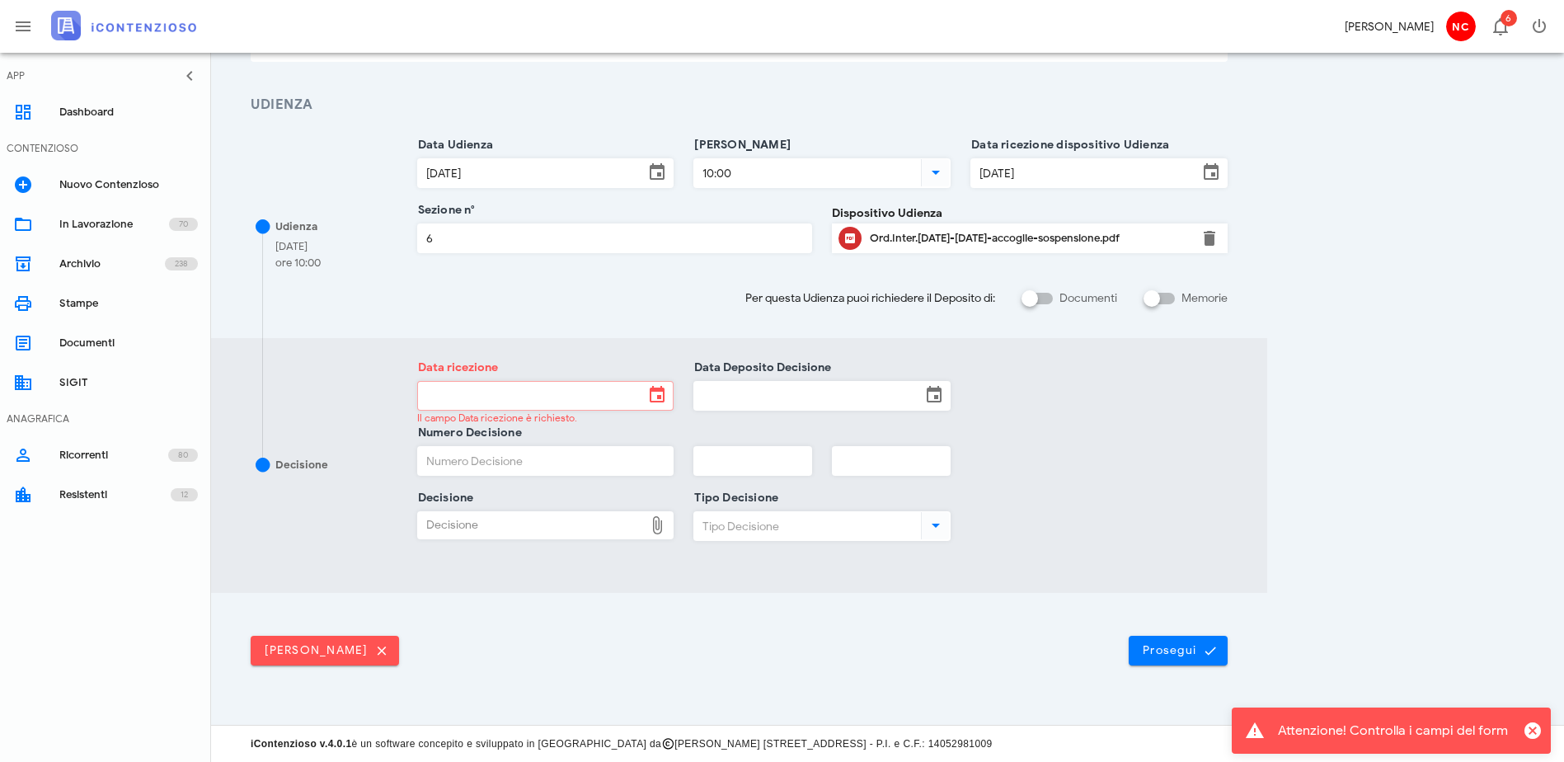
scroll to position [0, 0]
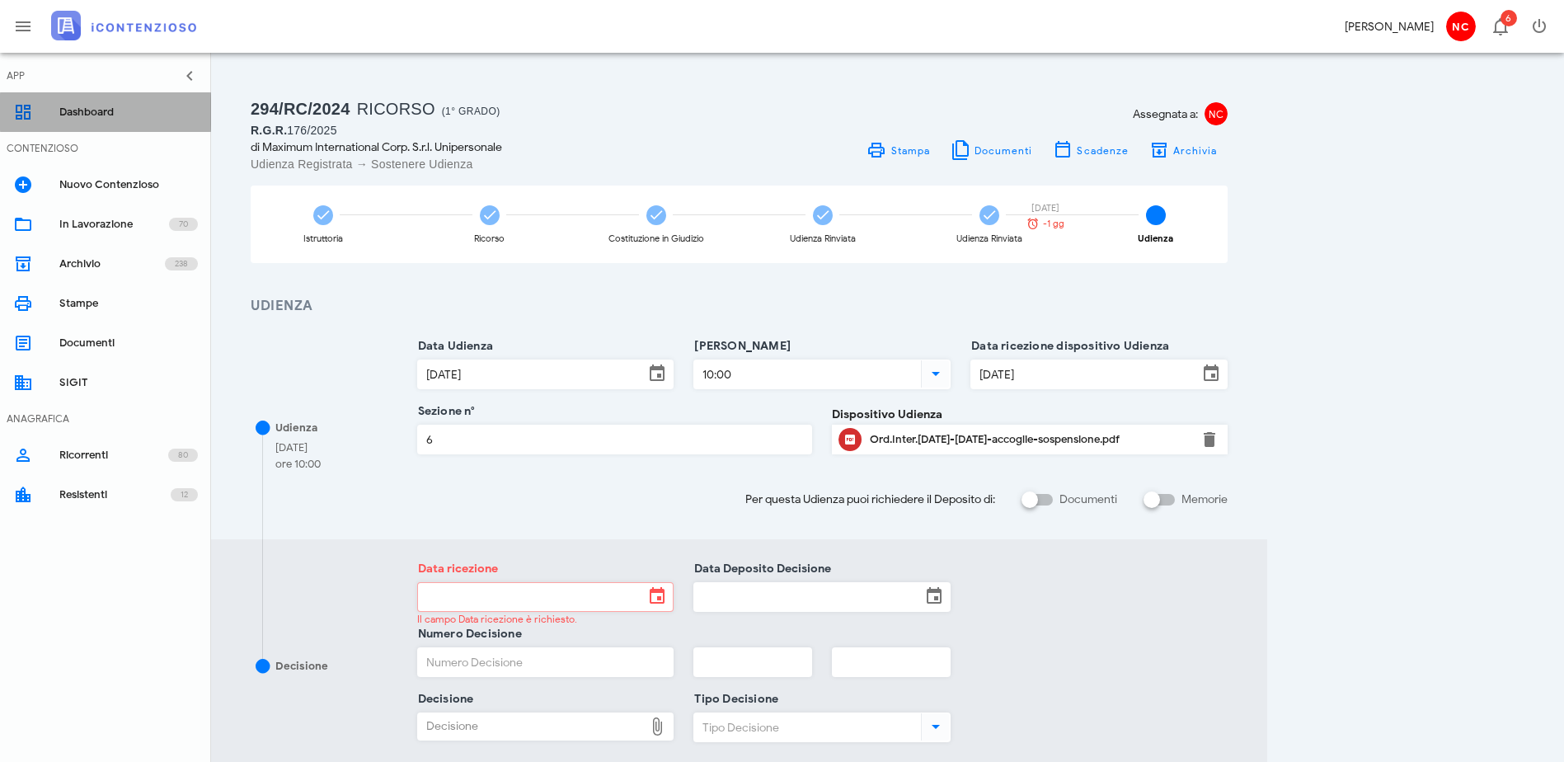
click at [90, 102] on div "Dashboard" at bounding box center [128, 112] width 139 height 26
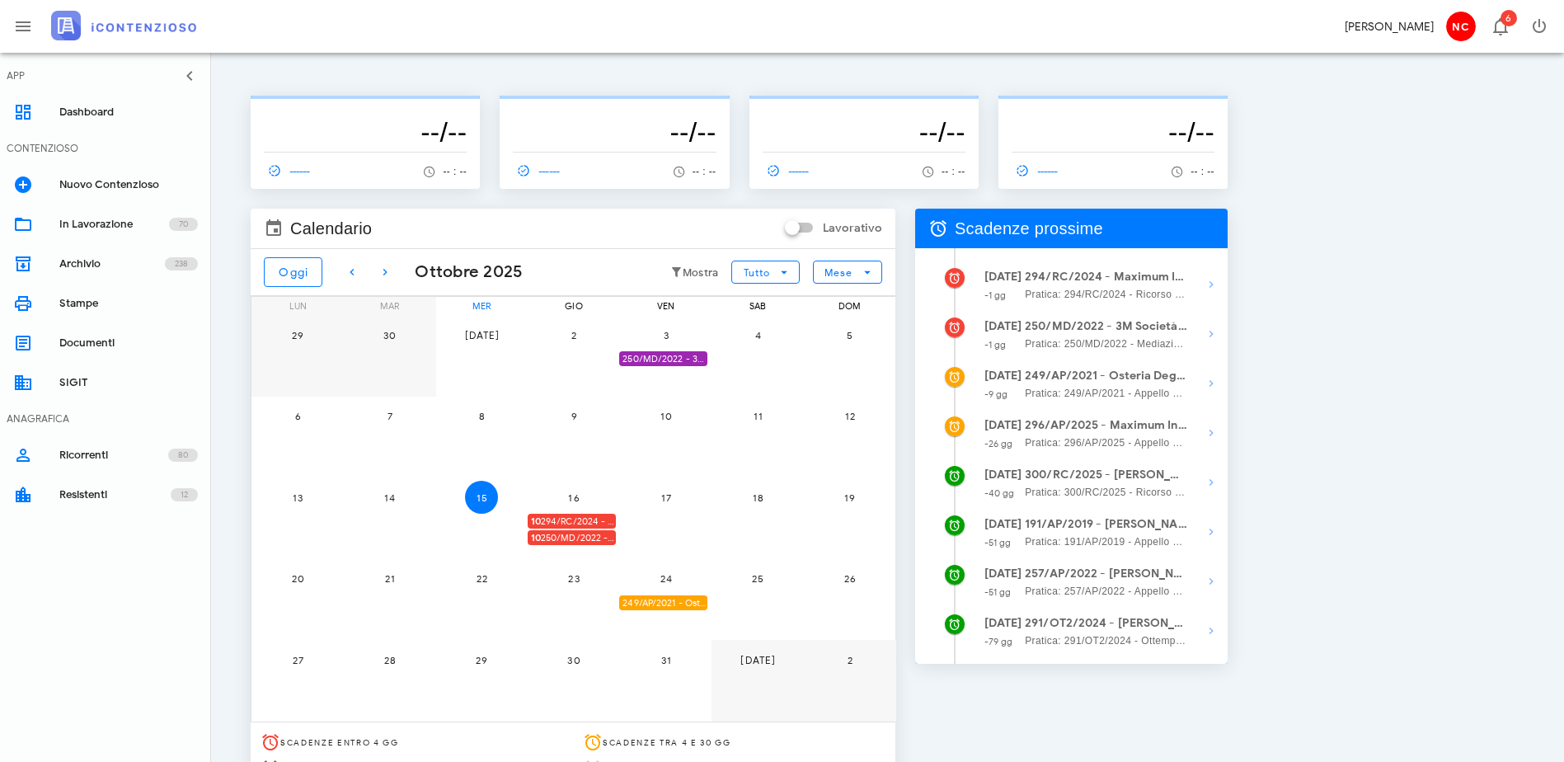
click at [616, 533] on span "10 250/MD/2022 - 3M Società Cooperativa - Presentarsi in Udienza" at bounding box center [573, 538] width 85 height 16
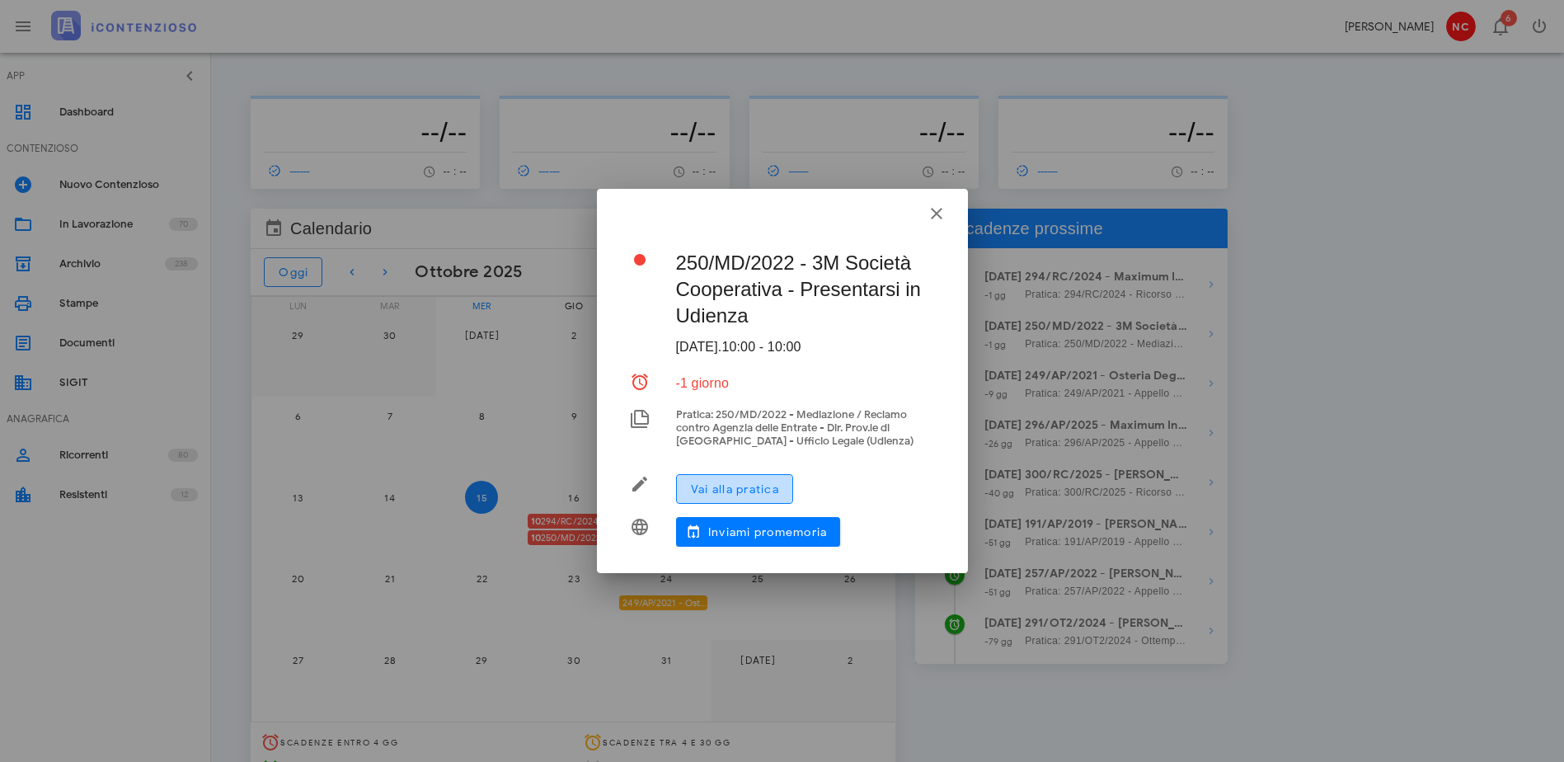
click at [763, 488] on span "Vai alla pratica" at bounding box center [734, 489] width 89 height 14
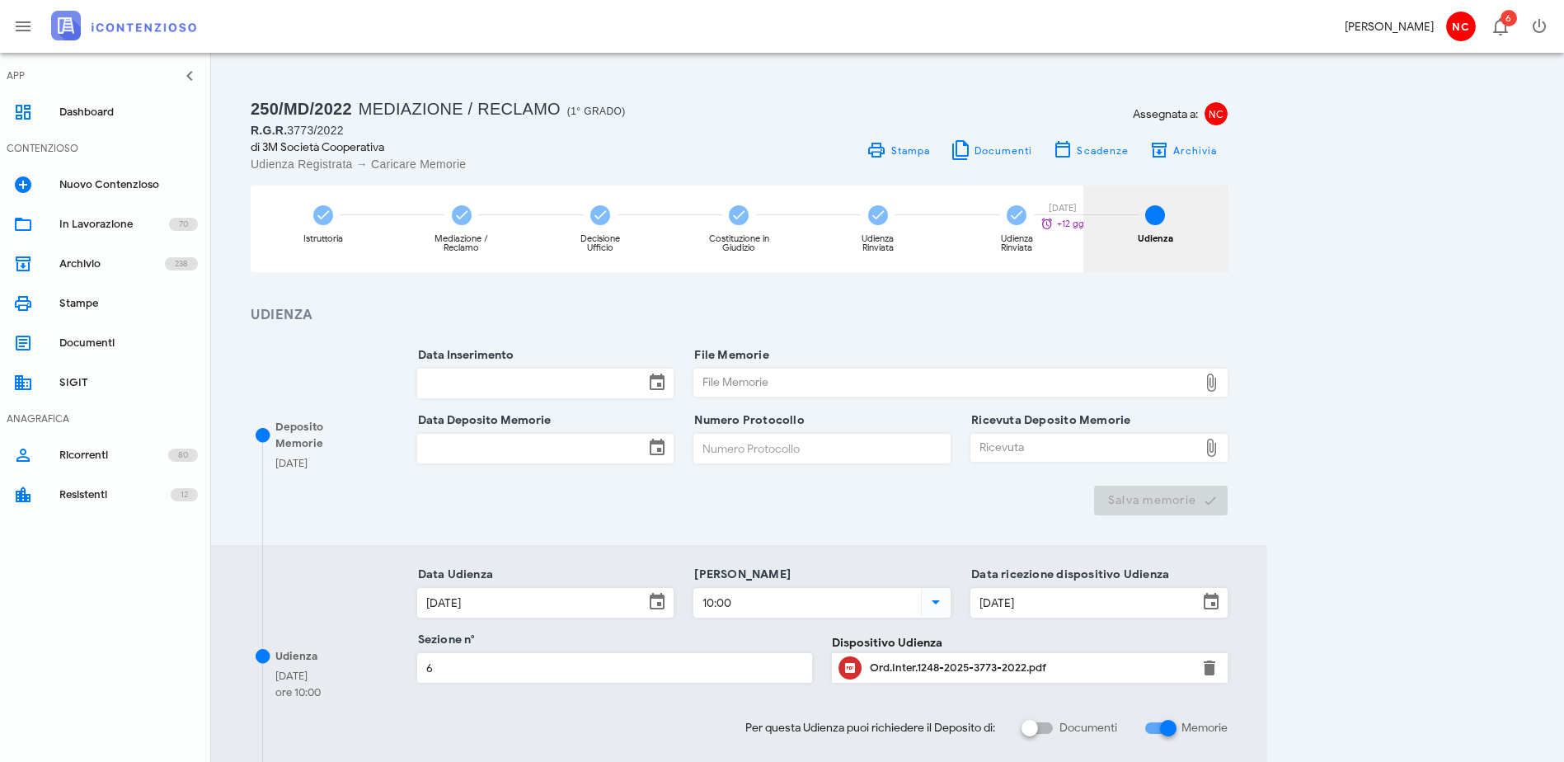
click at [1173, 250] on div "Udienza [DATE] +12 gg" at bounding box center [1155, 243] width 35 height 18
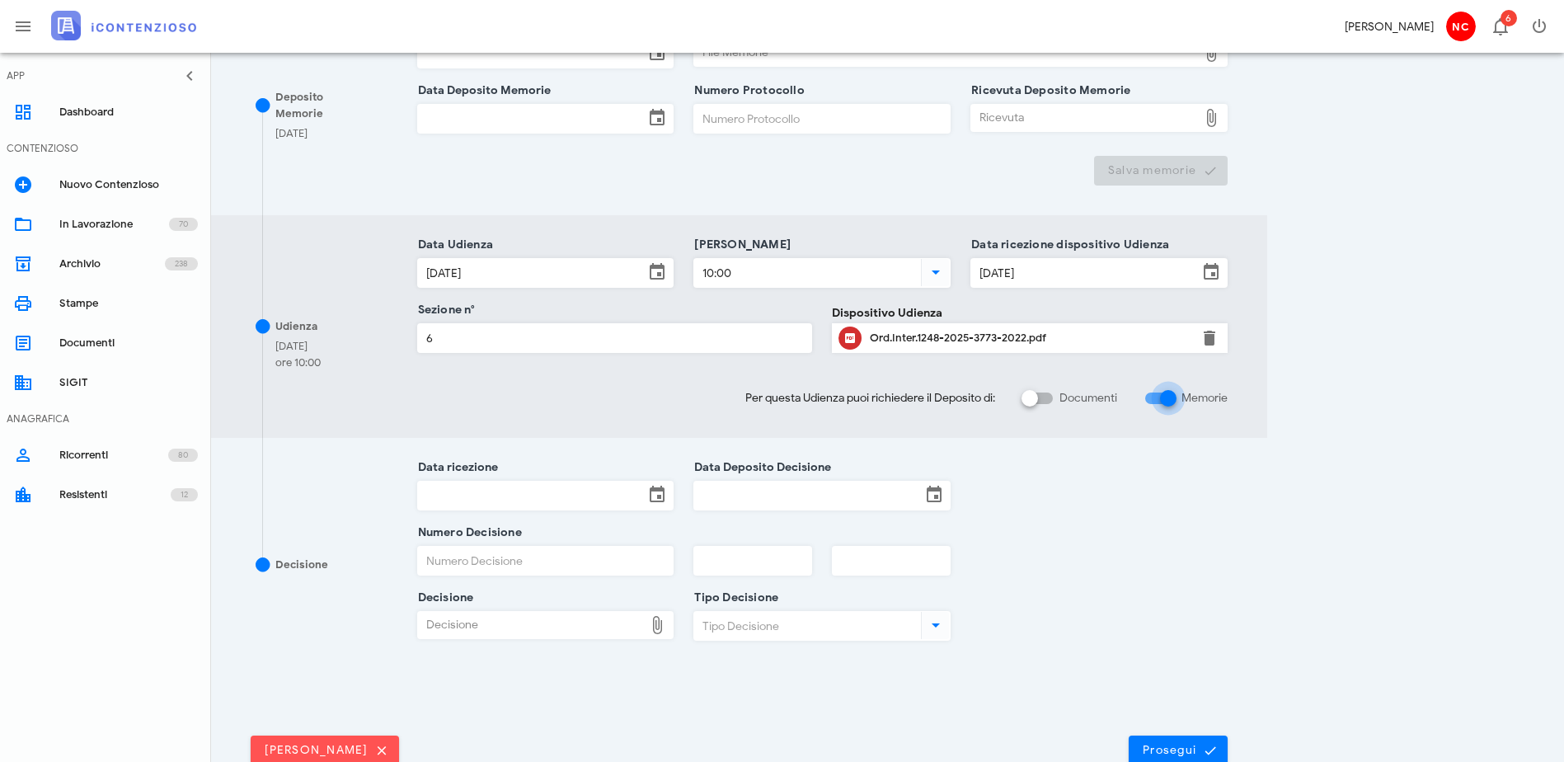
click at [1182, 407] on div at bounding box center [1168, 398] width 28 height 28
checkbox input "false"
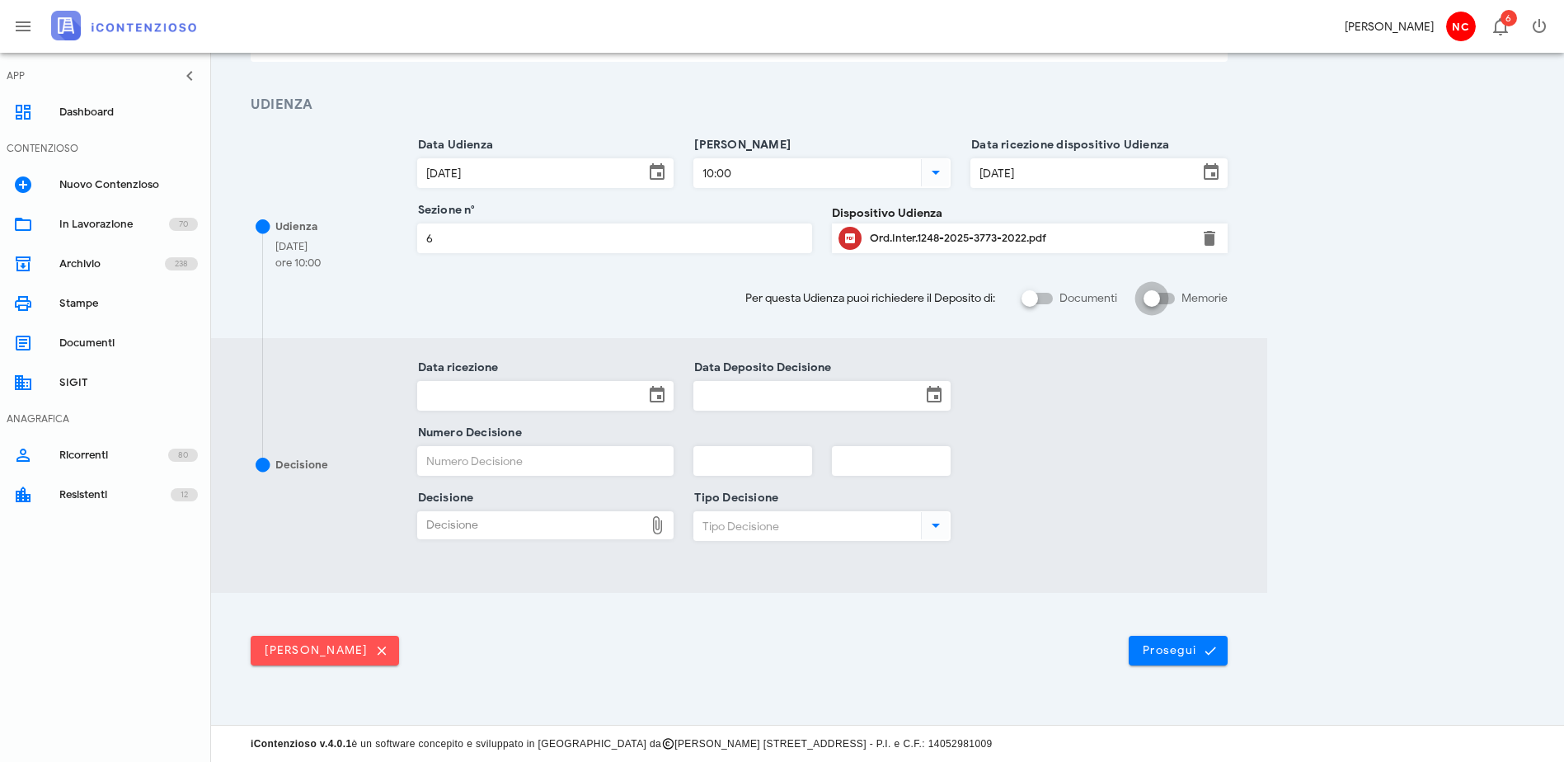
scroll to position [210, 0]
click at [1215, 648] on span "Prosegui" at bounding box center [1178, 650] width 73 height 15
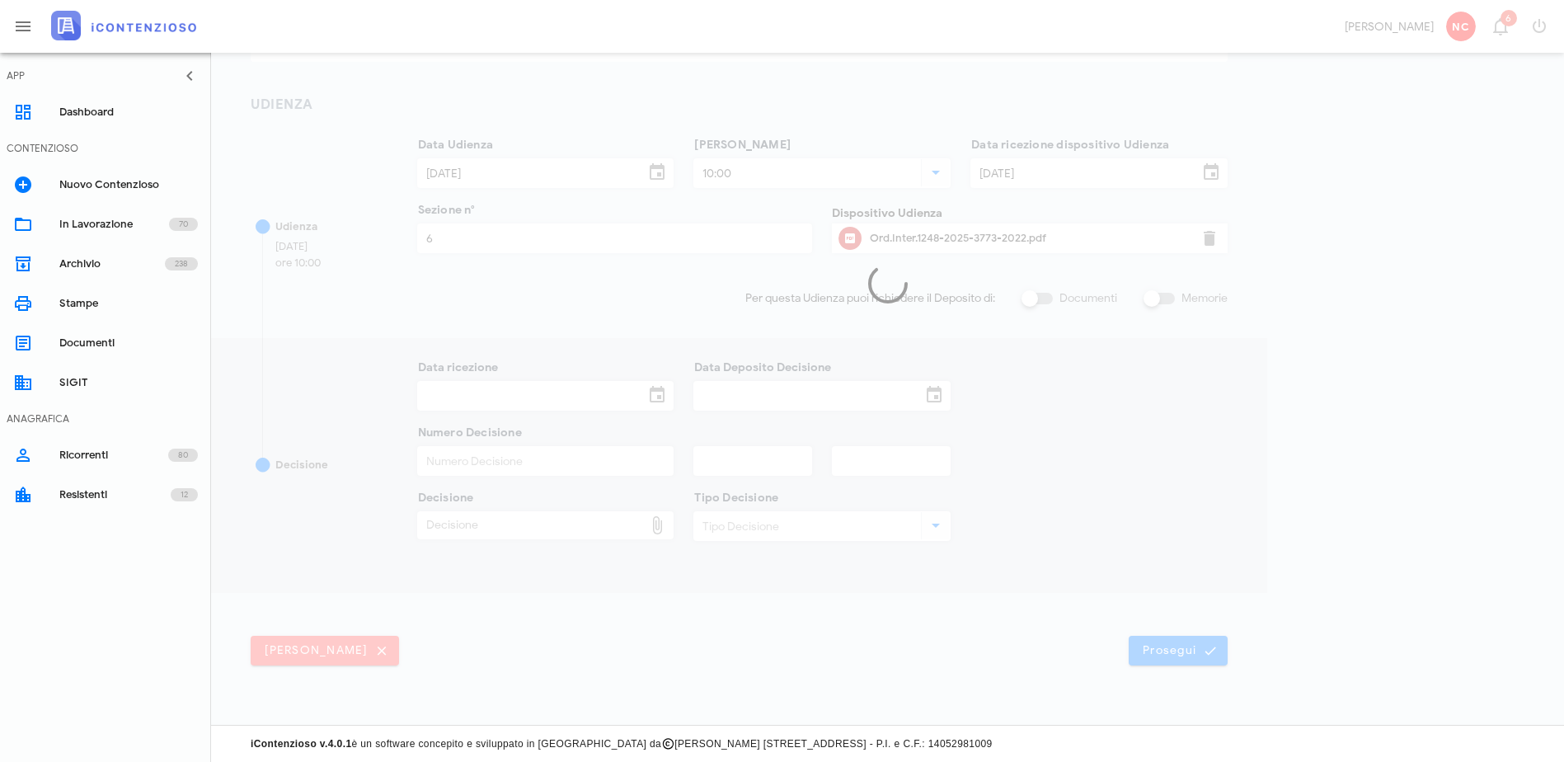
scroll to position [0, 0]
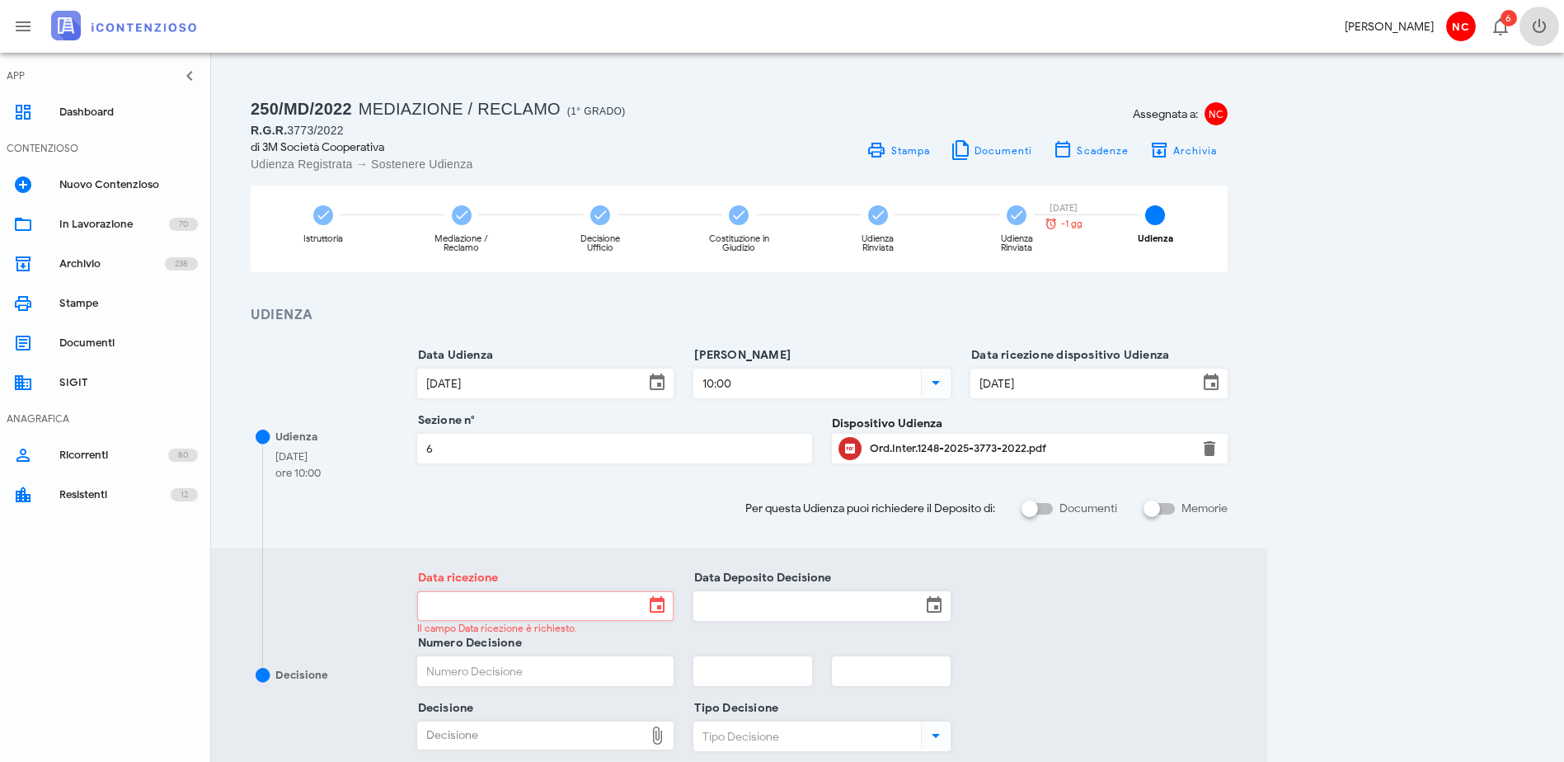
click at [1549, 31] on span "button" at bounding box center [1540, 26] width 40 height 20
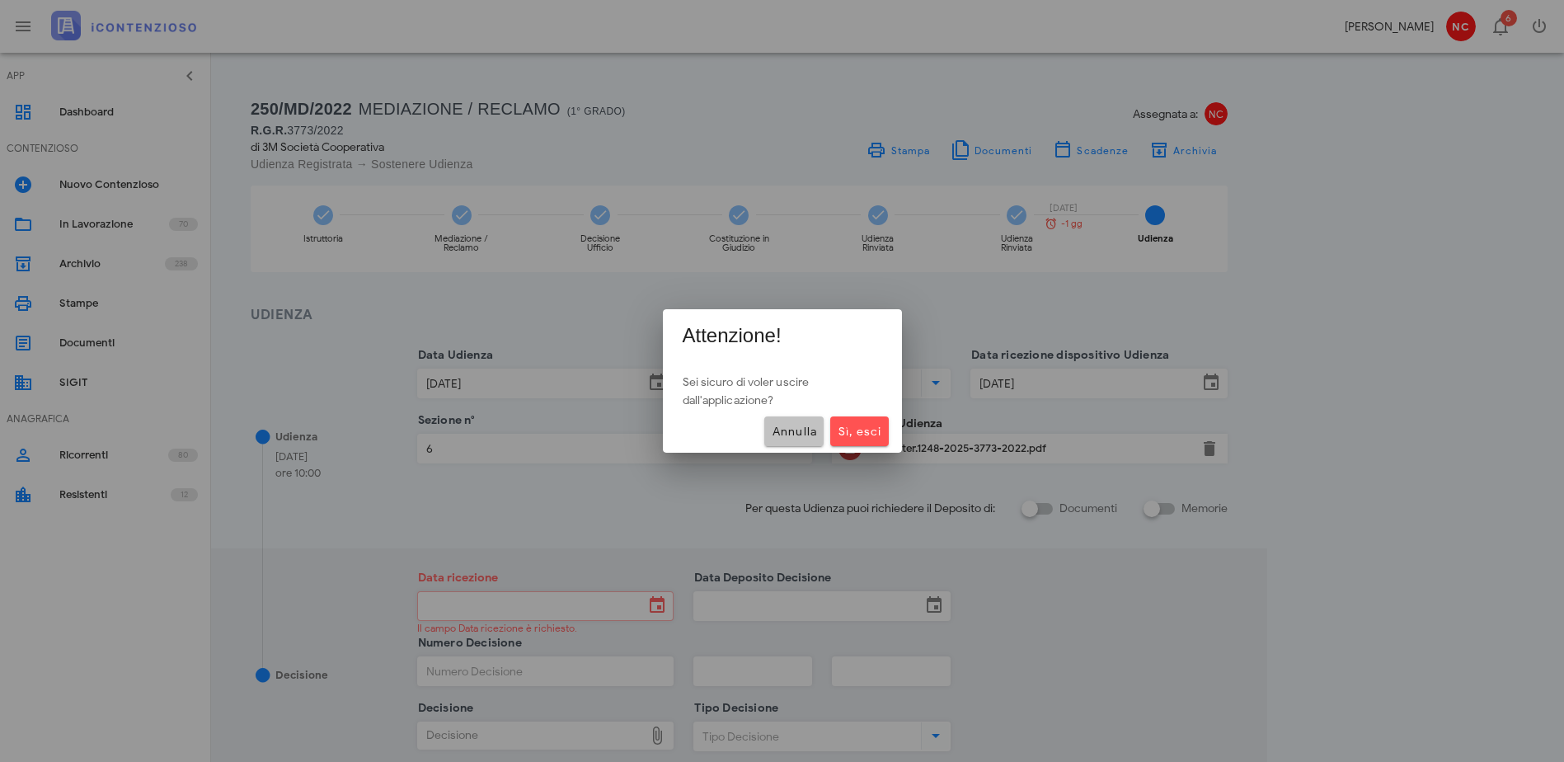
drag, startPoint x: 785, startPoint y: 422, endPoint x: 877, endPoint y: 444, distance: 95.0
click at [787, 422] on button "Annulla" at bounding box center [793, 431] width 59 height 30
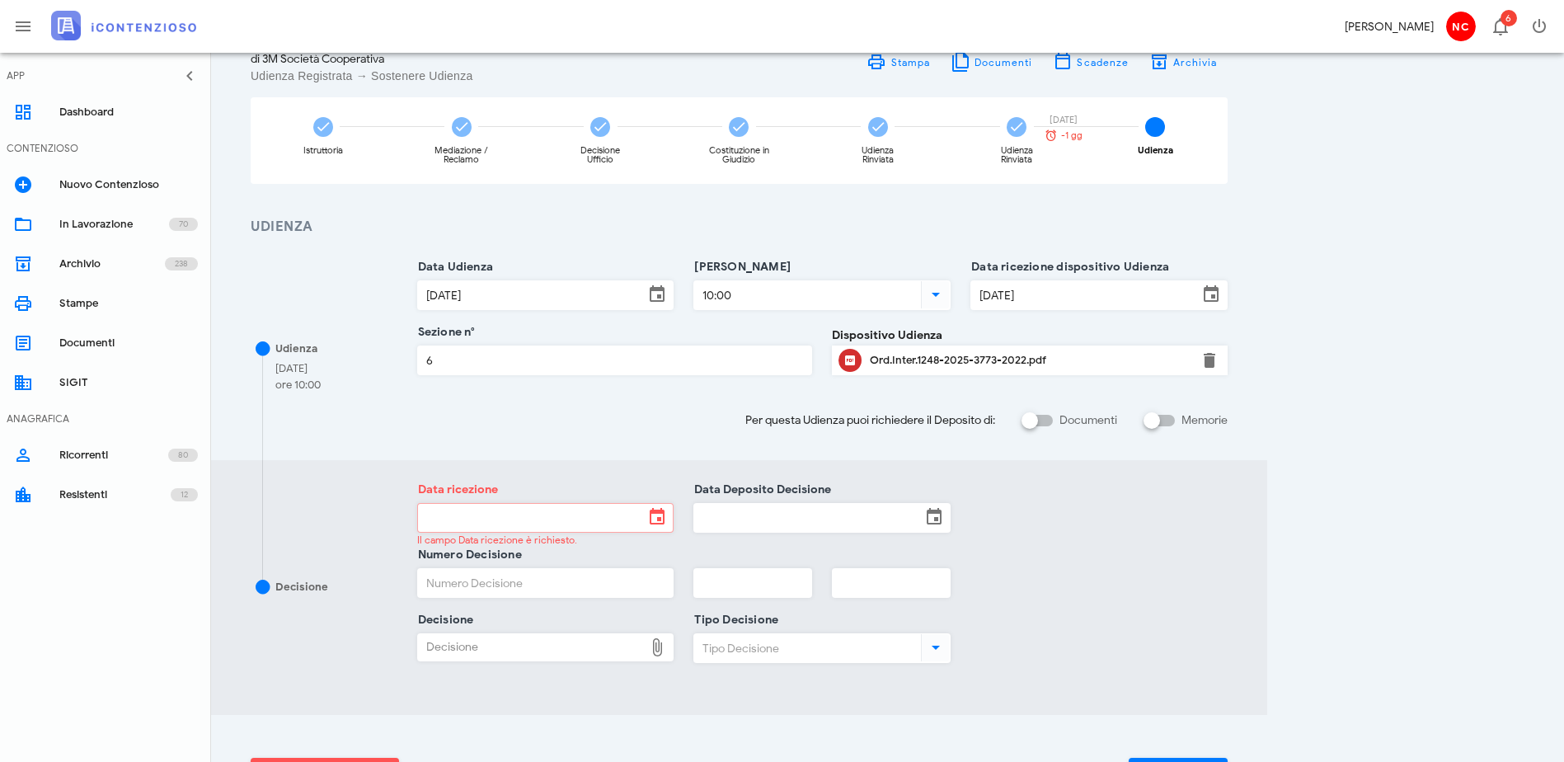
scroll to position [210, 0]
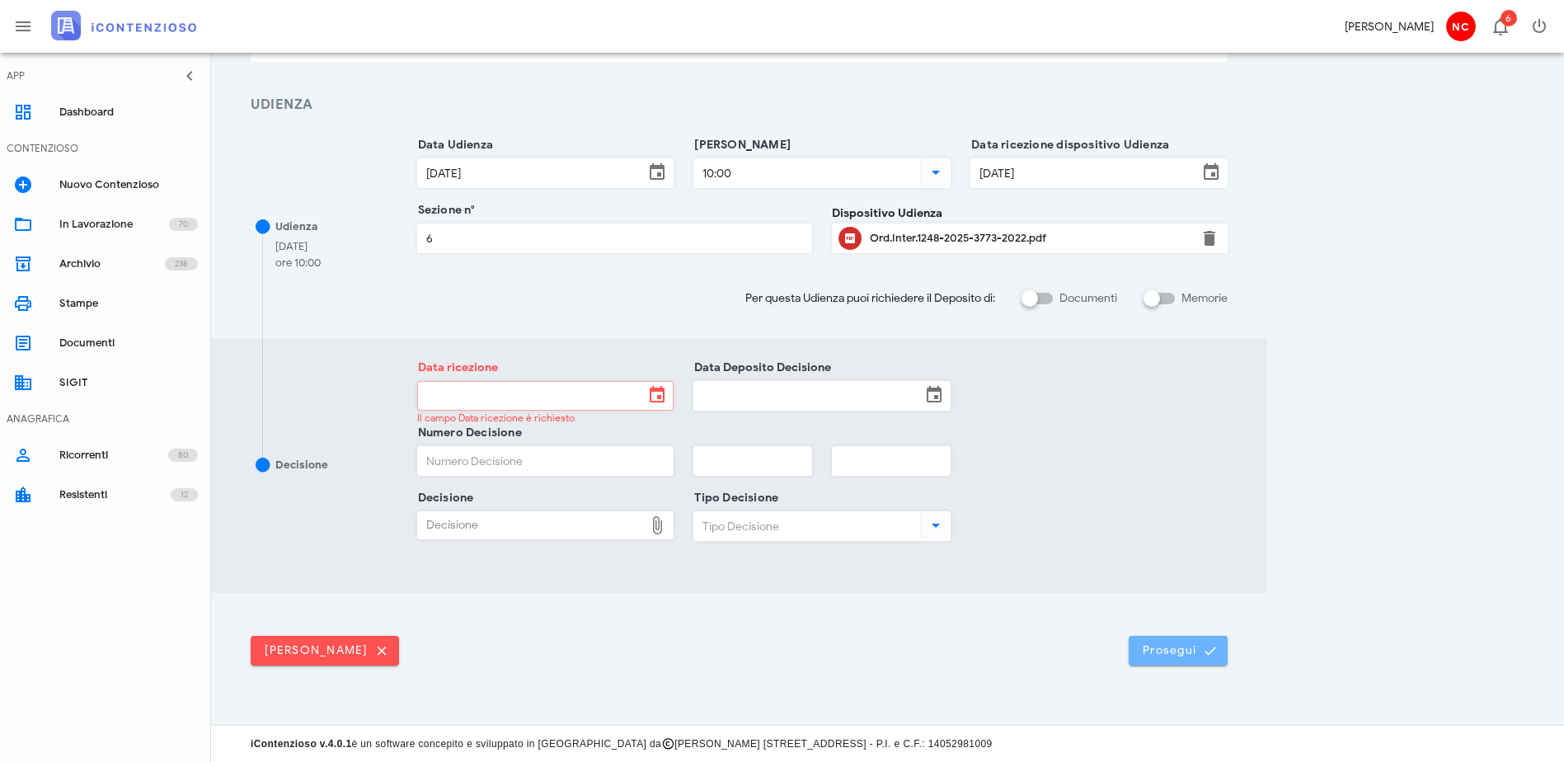
click at [1228, 640] on button "Prosegui" at bounding box center [1178, 651] width 99 height 30
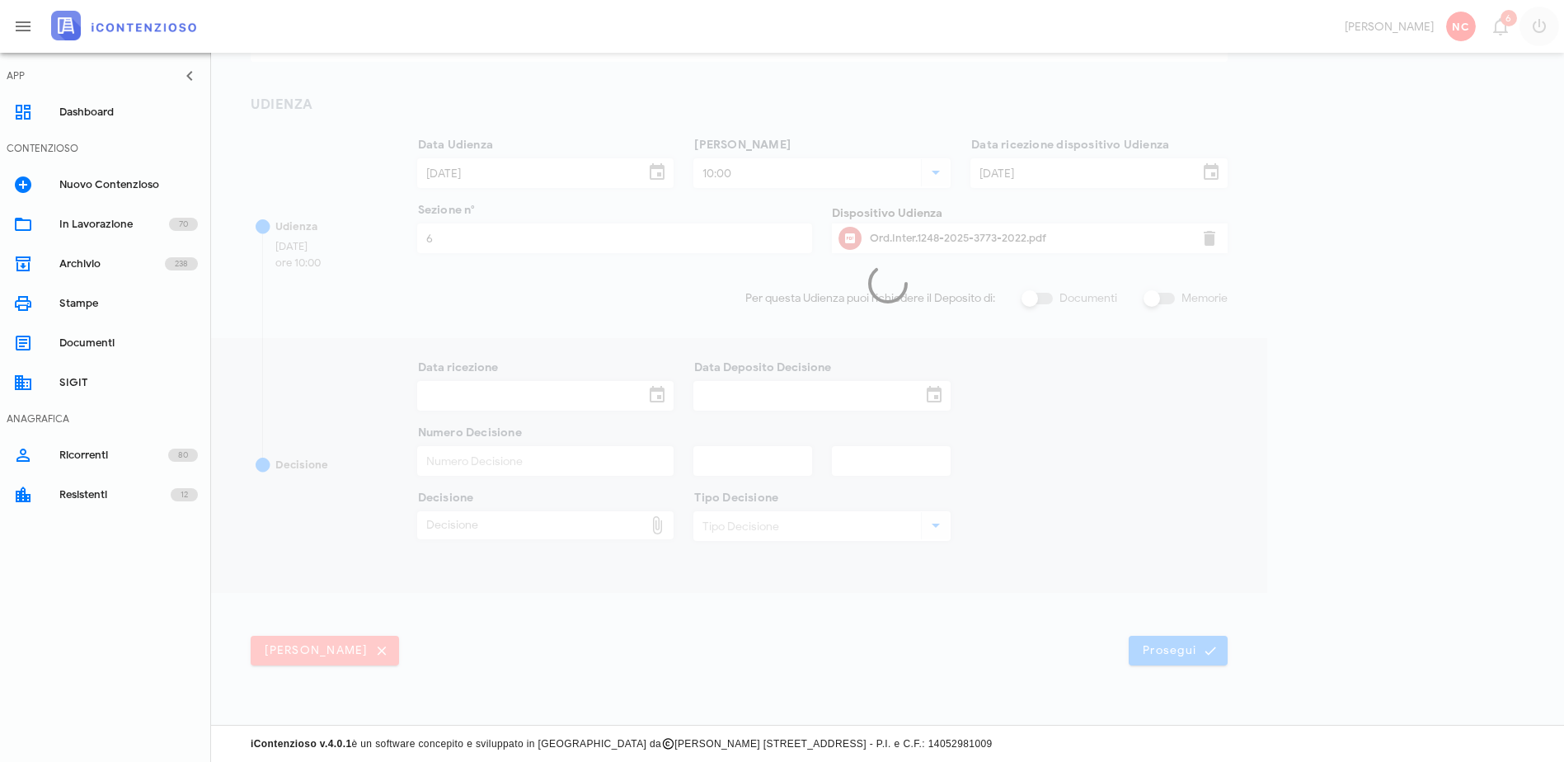
scroll to position [0, 0]
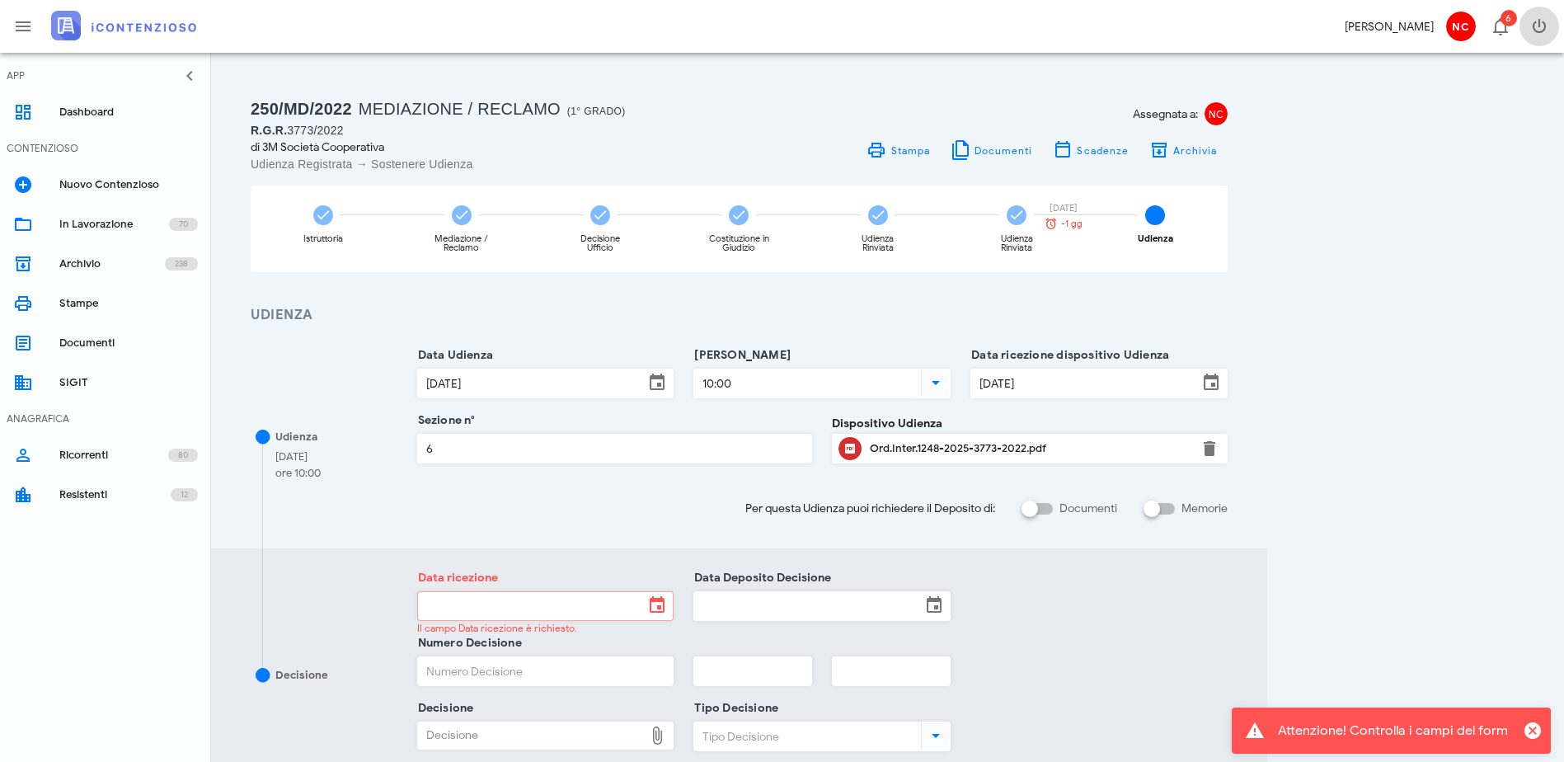
click at [1544, 29] on icon "button" at bounding box center [1539, 26] width 20 height 20
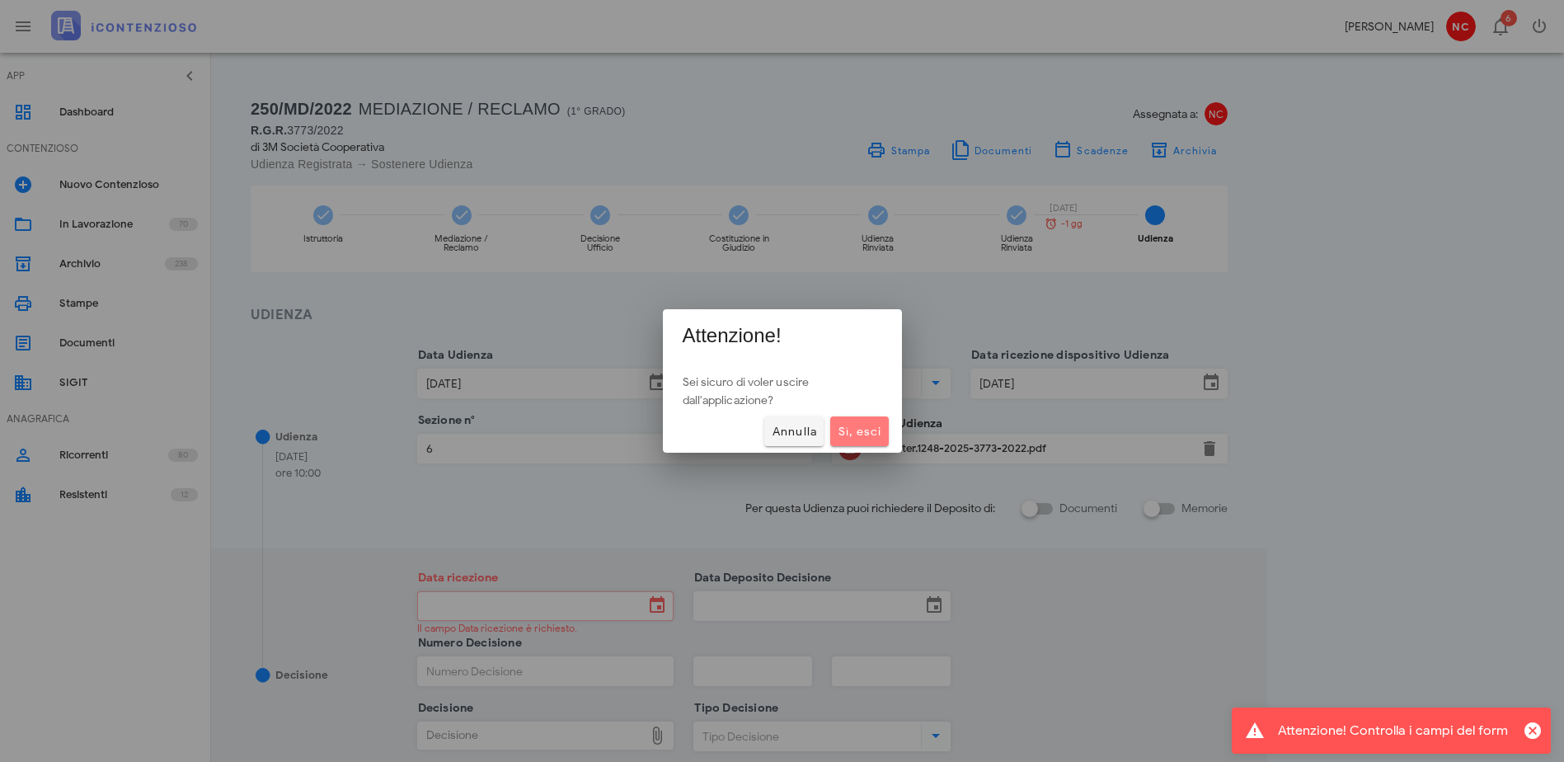
click at [865, 431] on span "Sì, esci" at bounding box center [859, 432] width 45 height 14
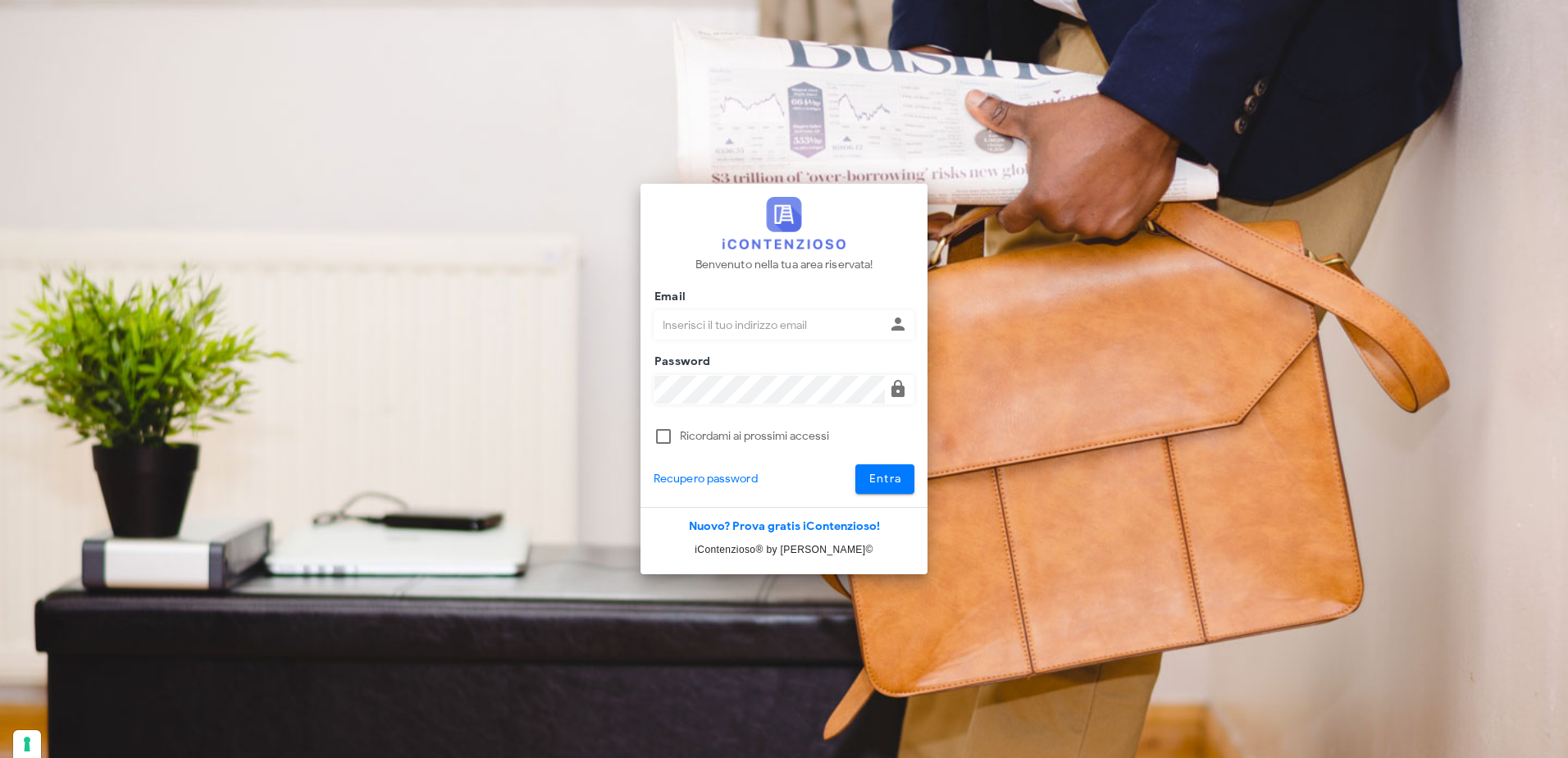
type input "[PERSON_NAME][EMAIL_ADDRESS][PERSON_NAME][DOMAIN_NAME]"
